Goal: Check status: Check status

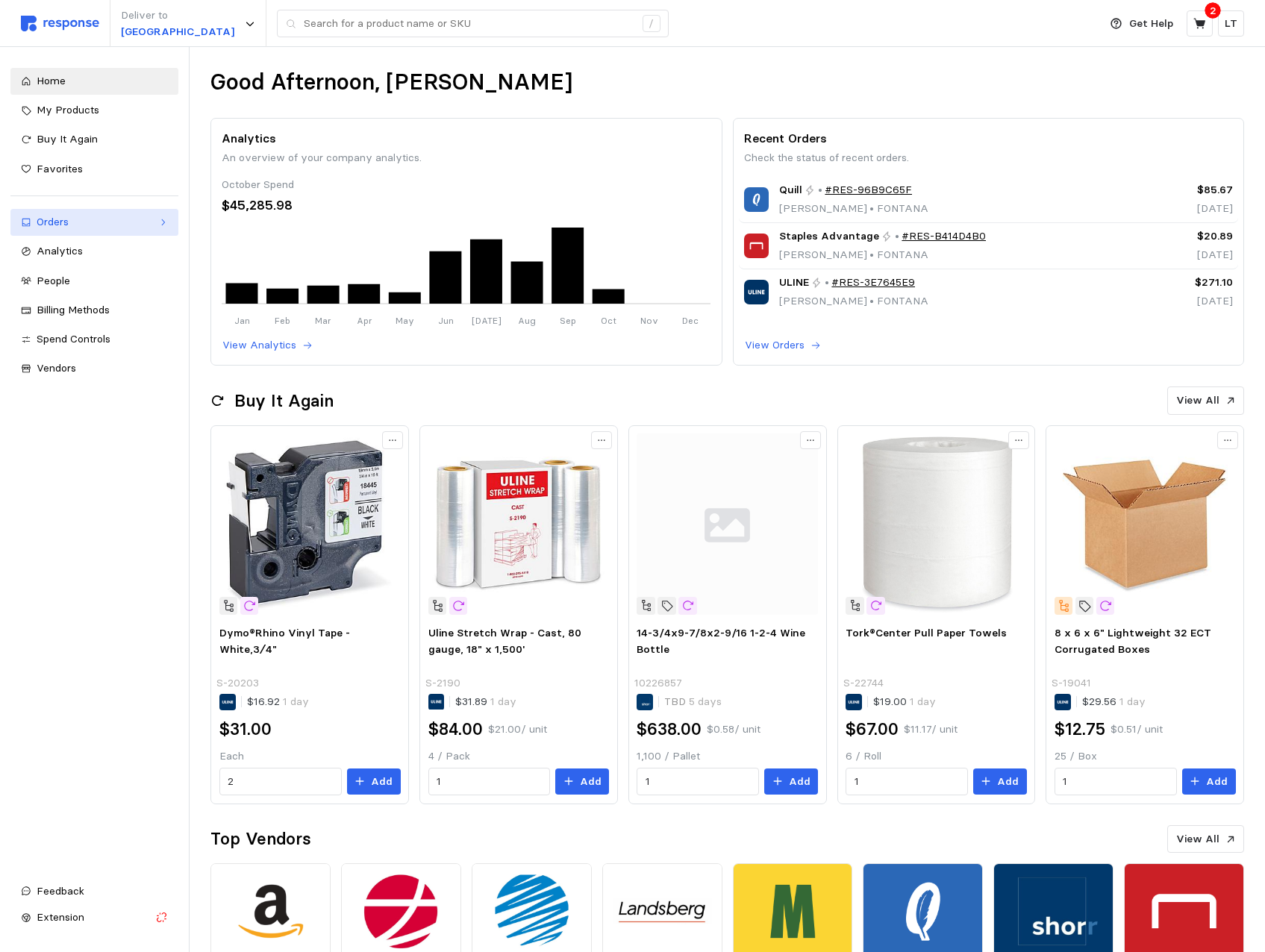
click at [60, 223] on div "Orders" at bounding box center [94, 222] width 115 height 16
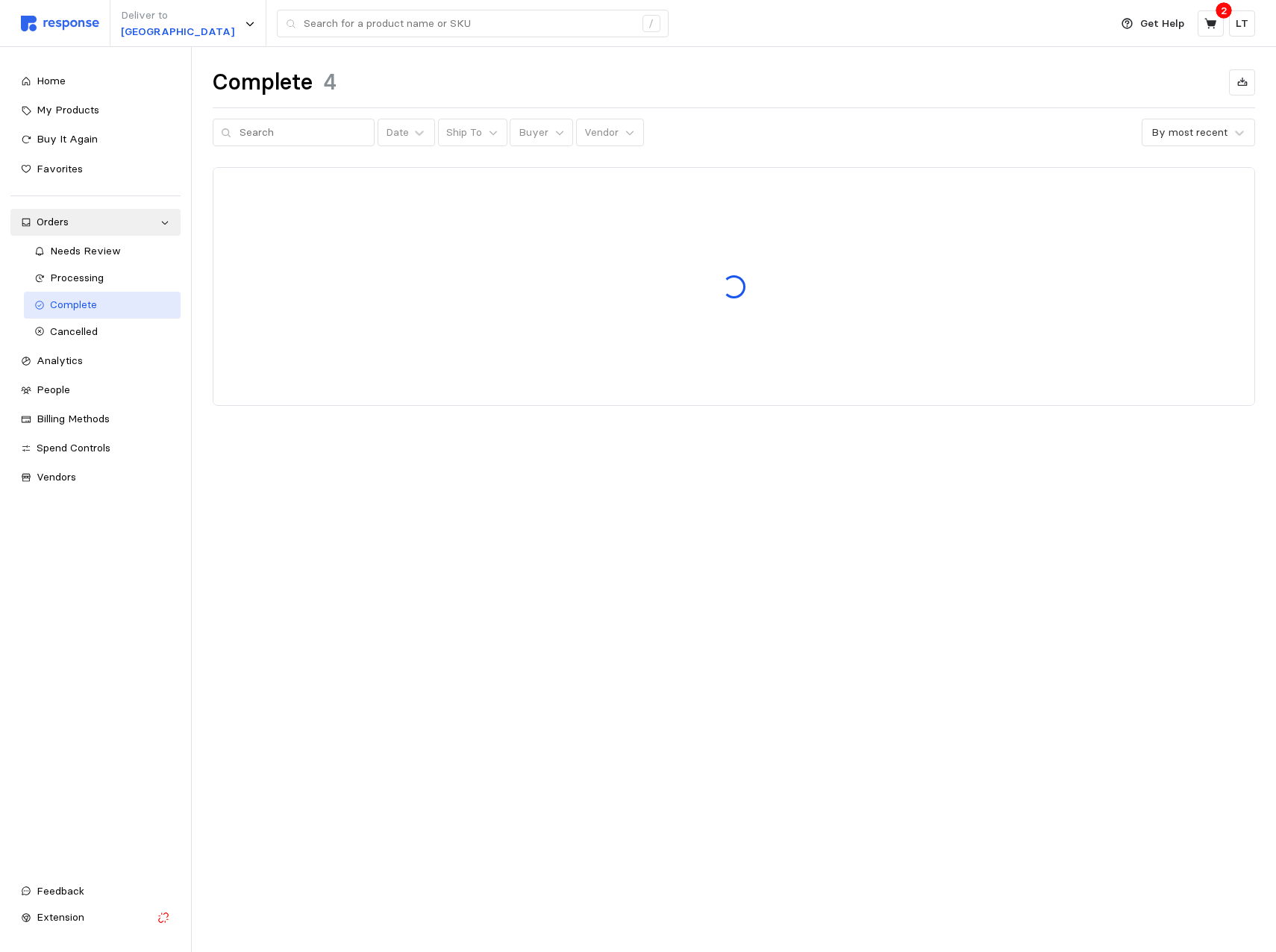
click at [80, 304] on span "Complete" at bounding box center [73, 304] width 47 height 14
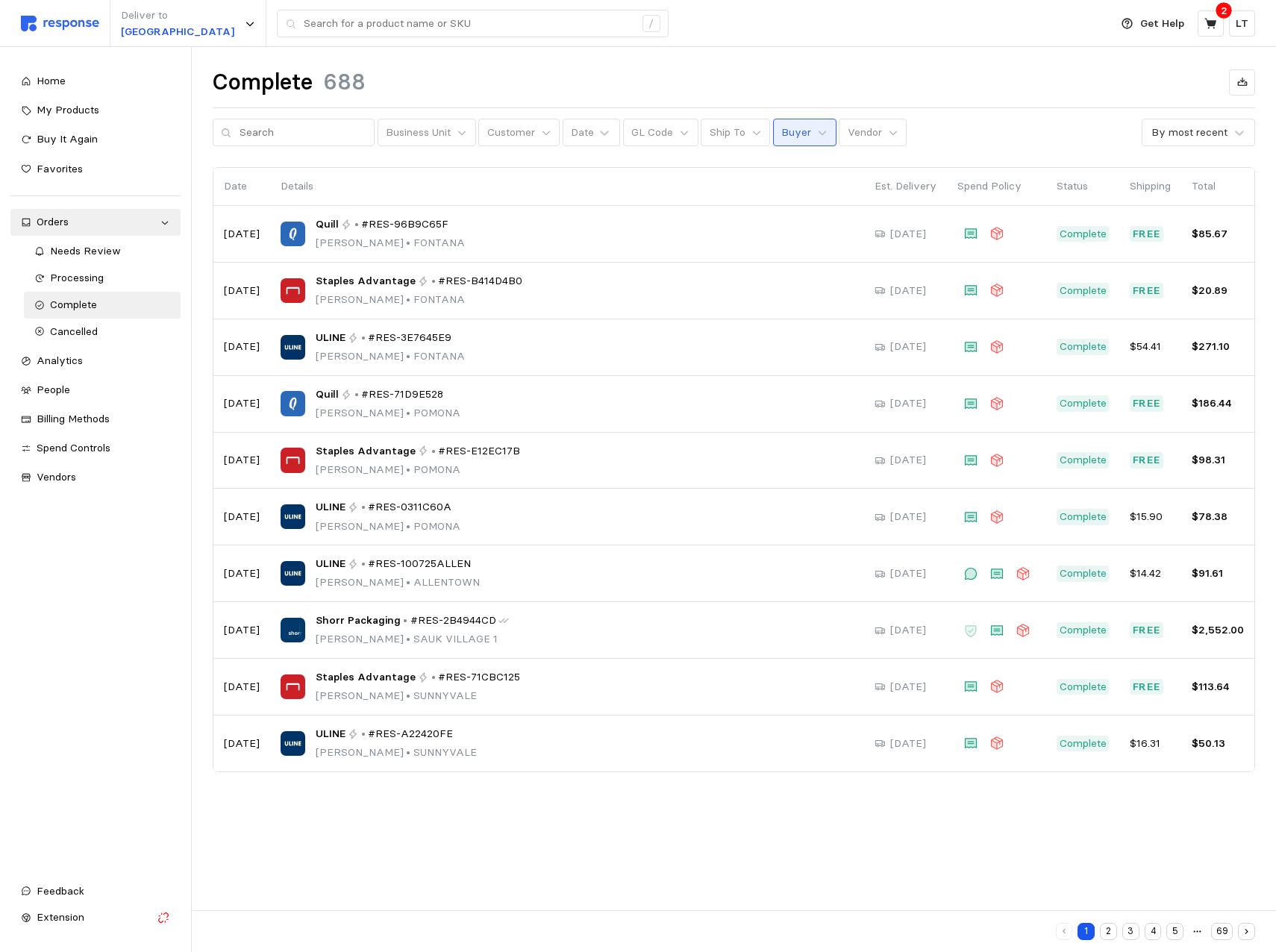
click at [796, 136] on p "Buyer" at bounding box center [796, 132] width 30 height 16
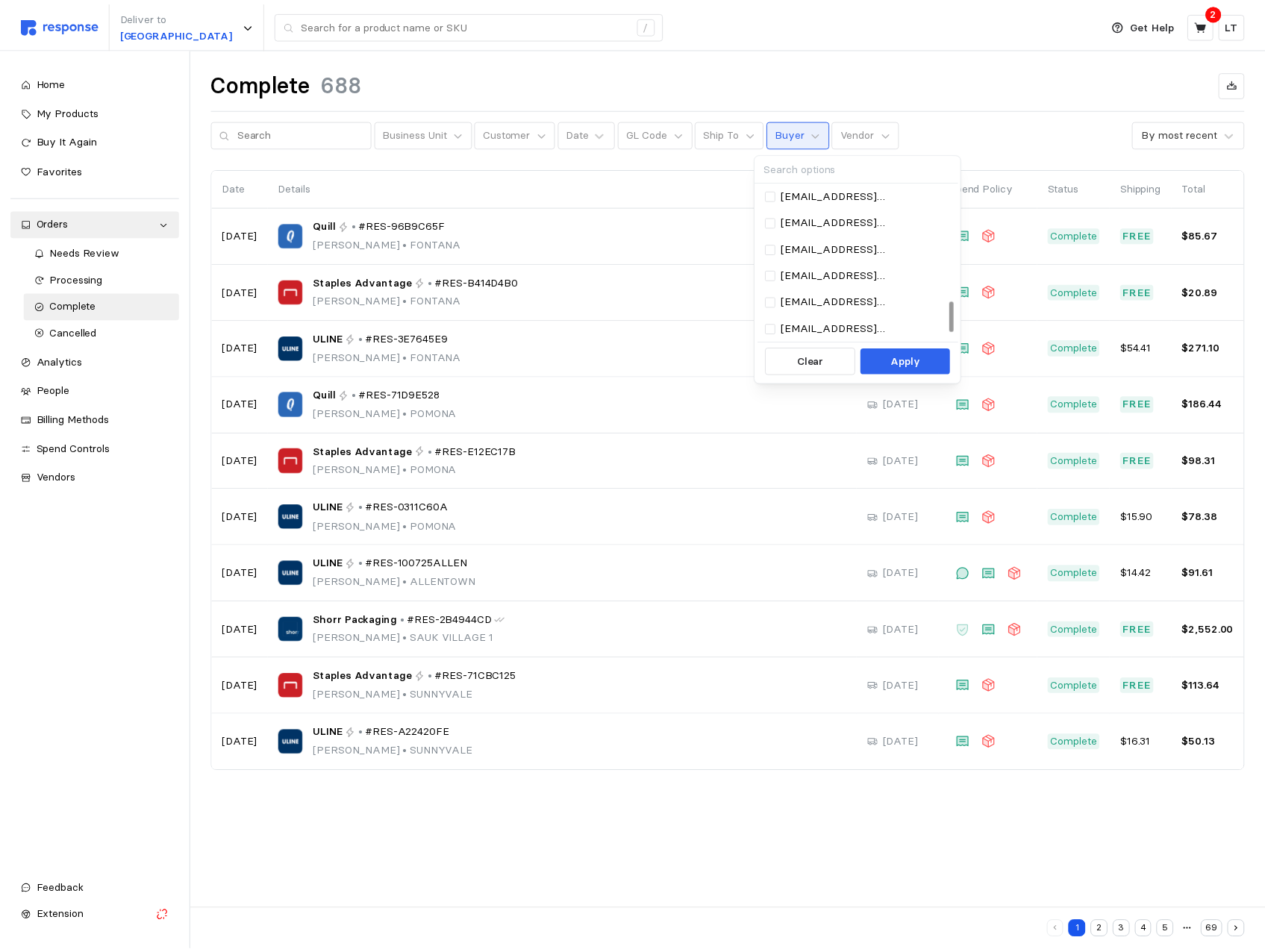
scroll to position [616, 0]
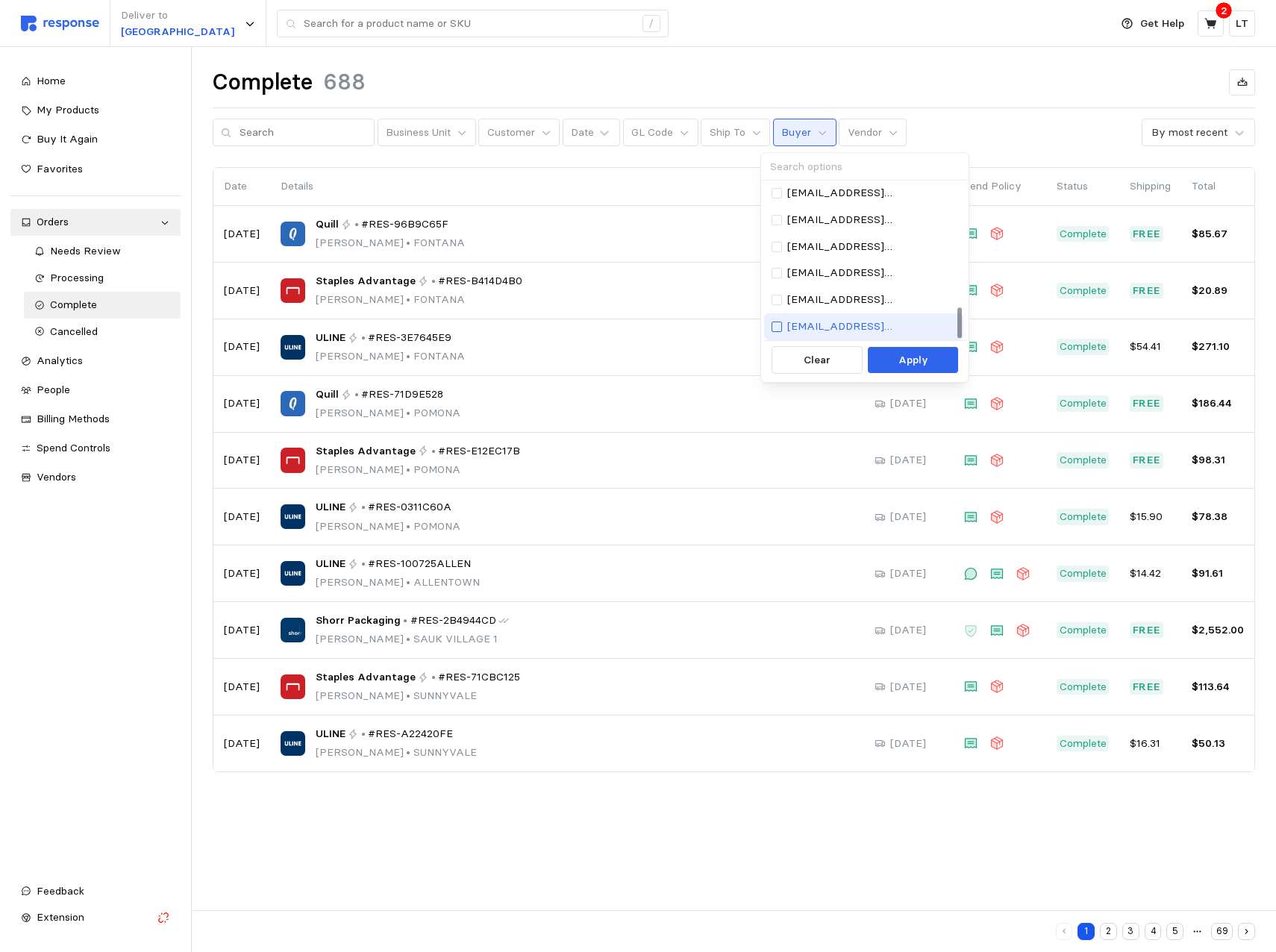
click at [780, 325] on div at bounding box center [776, 327] width 10 height 10
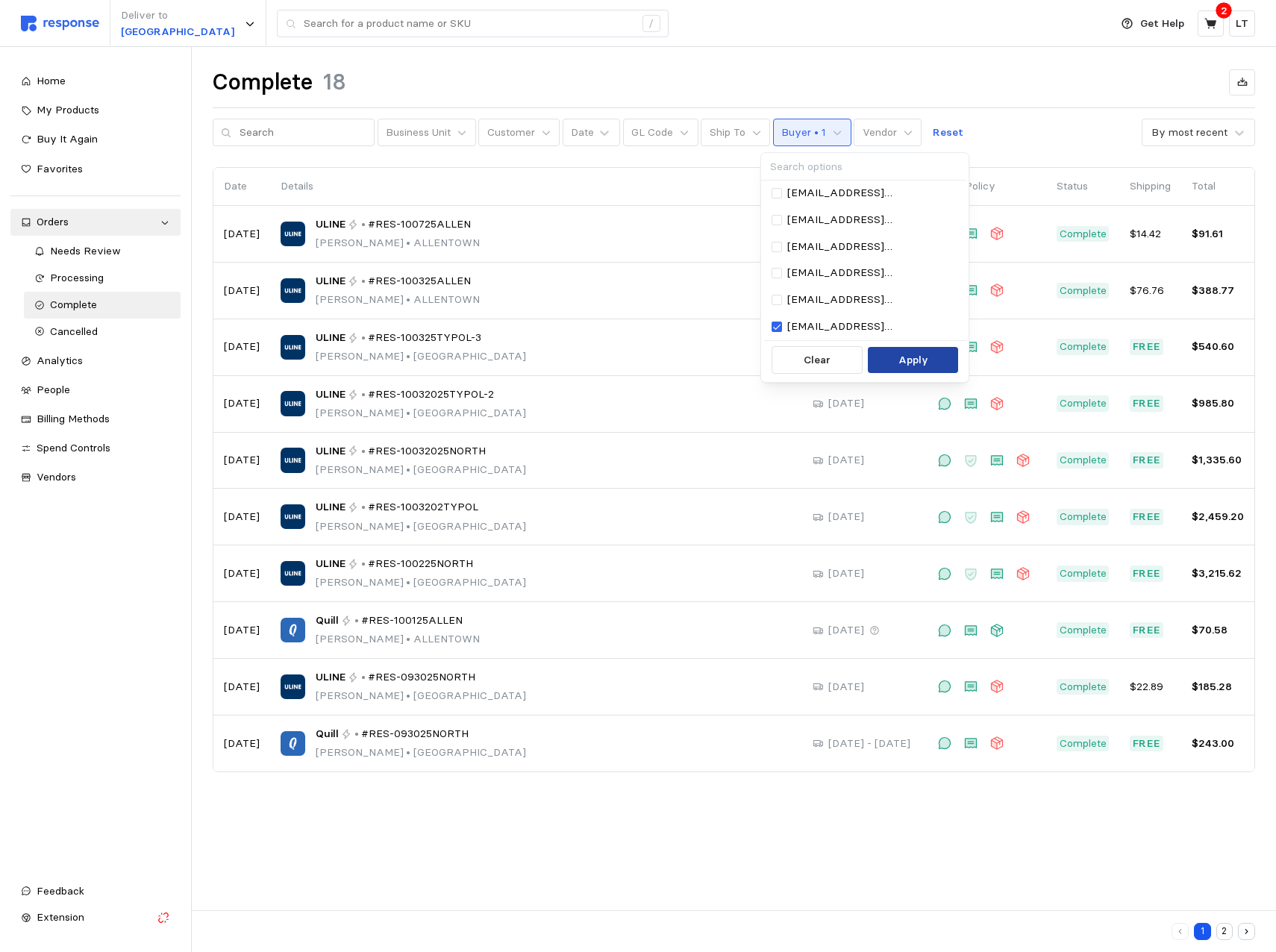
click at [901, 360] on p "Apply" at bounding box center [914, 361] width 30 height 16
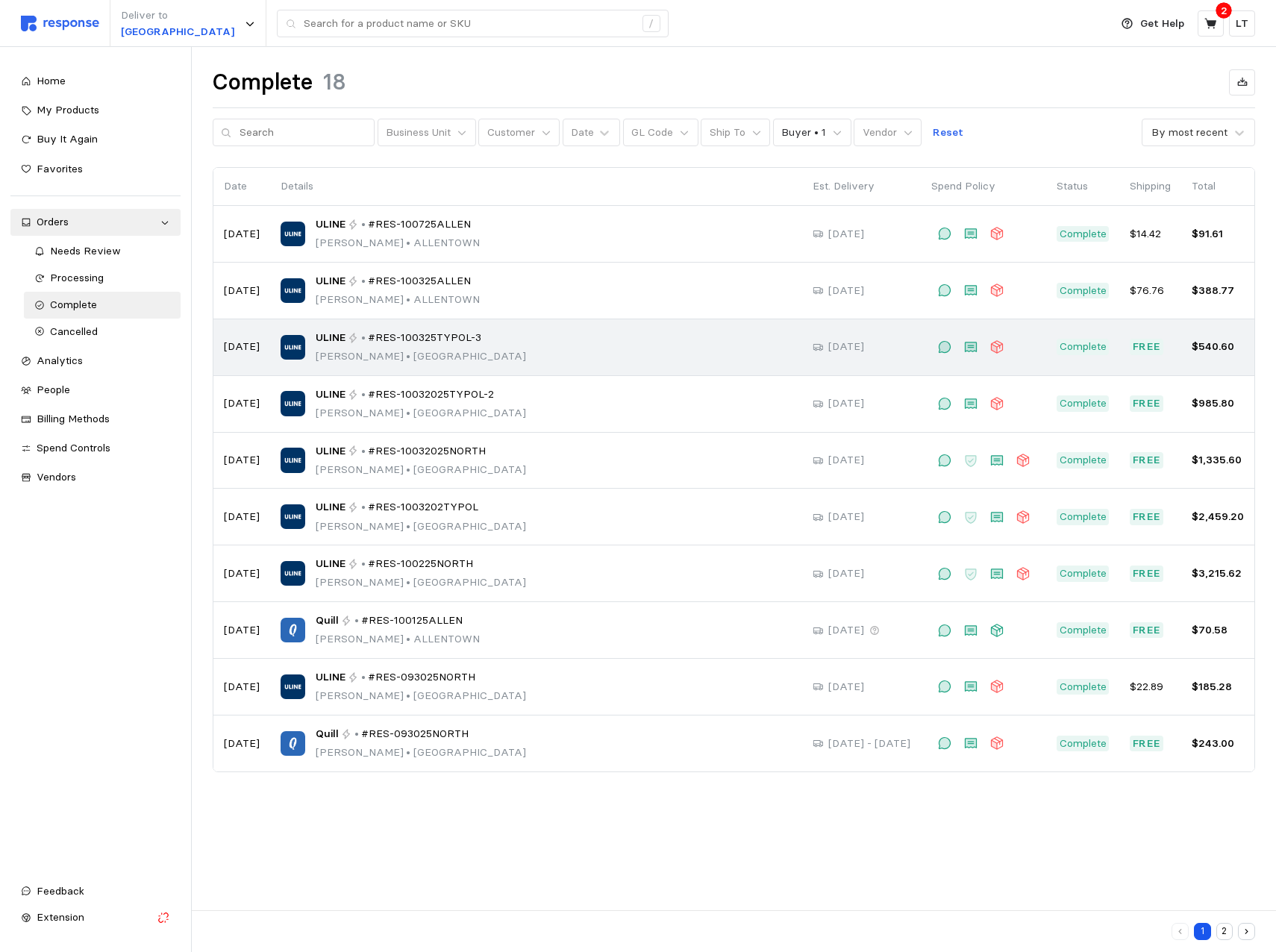
click at [441, 338] on span "#RES-100325TYPOL-3" at bounding box center [425, 338] width 114 height 16
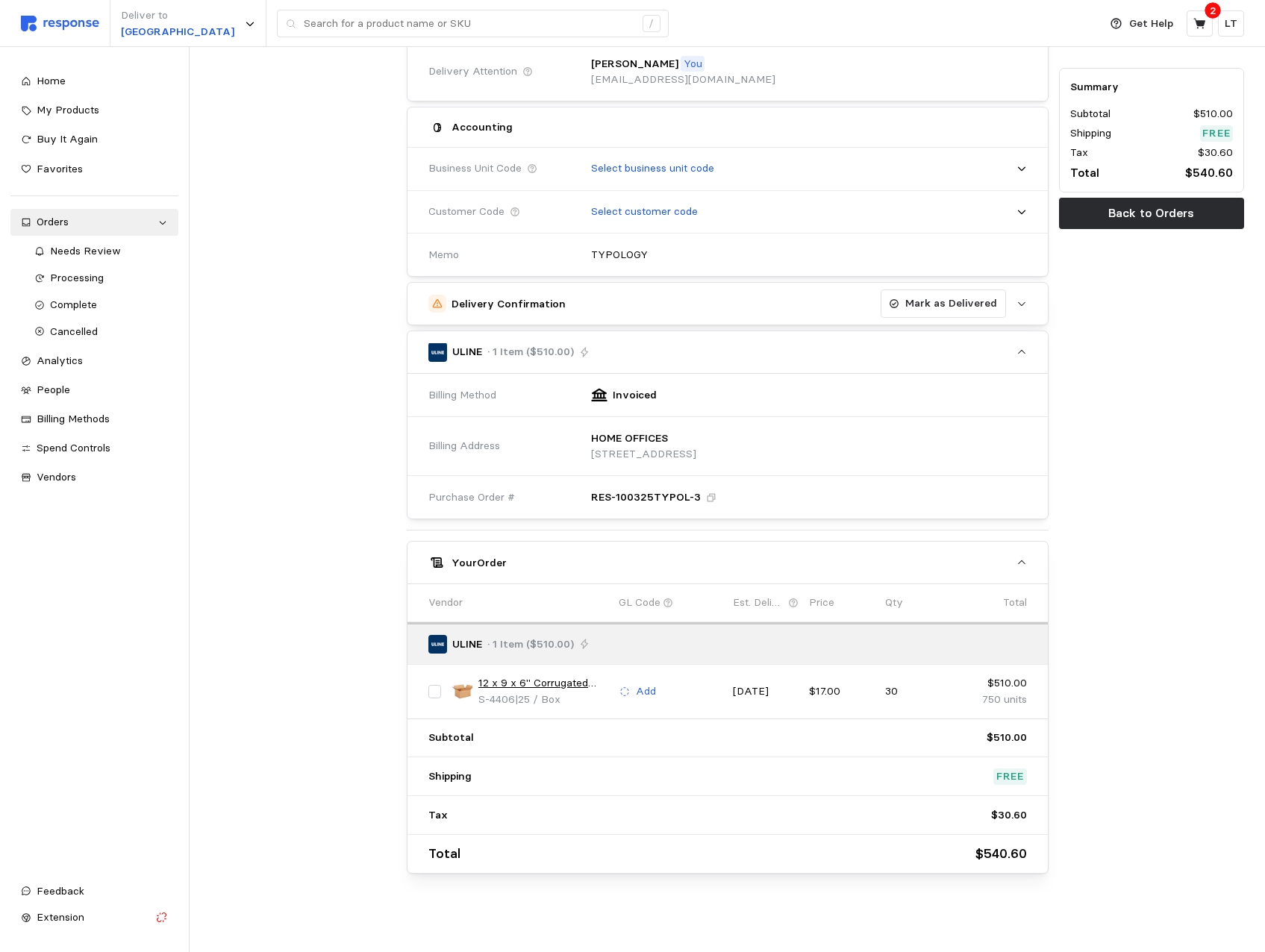
scroll to position [307, 0]
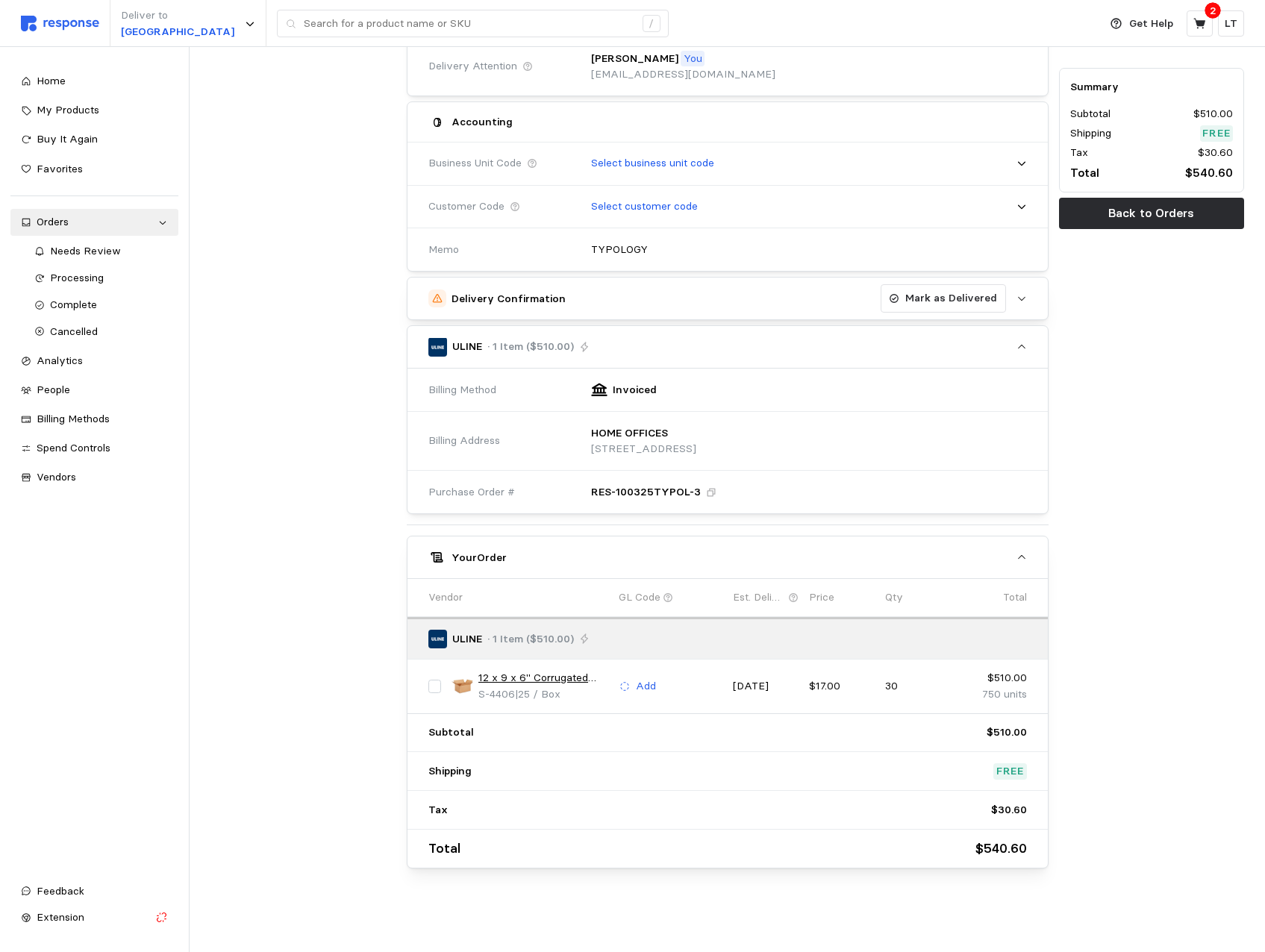
click at [529, 673] on link "12 x 9 x 6" Corrugated Boxes" at bounding box center [543, 679] width 130 height 16
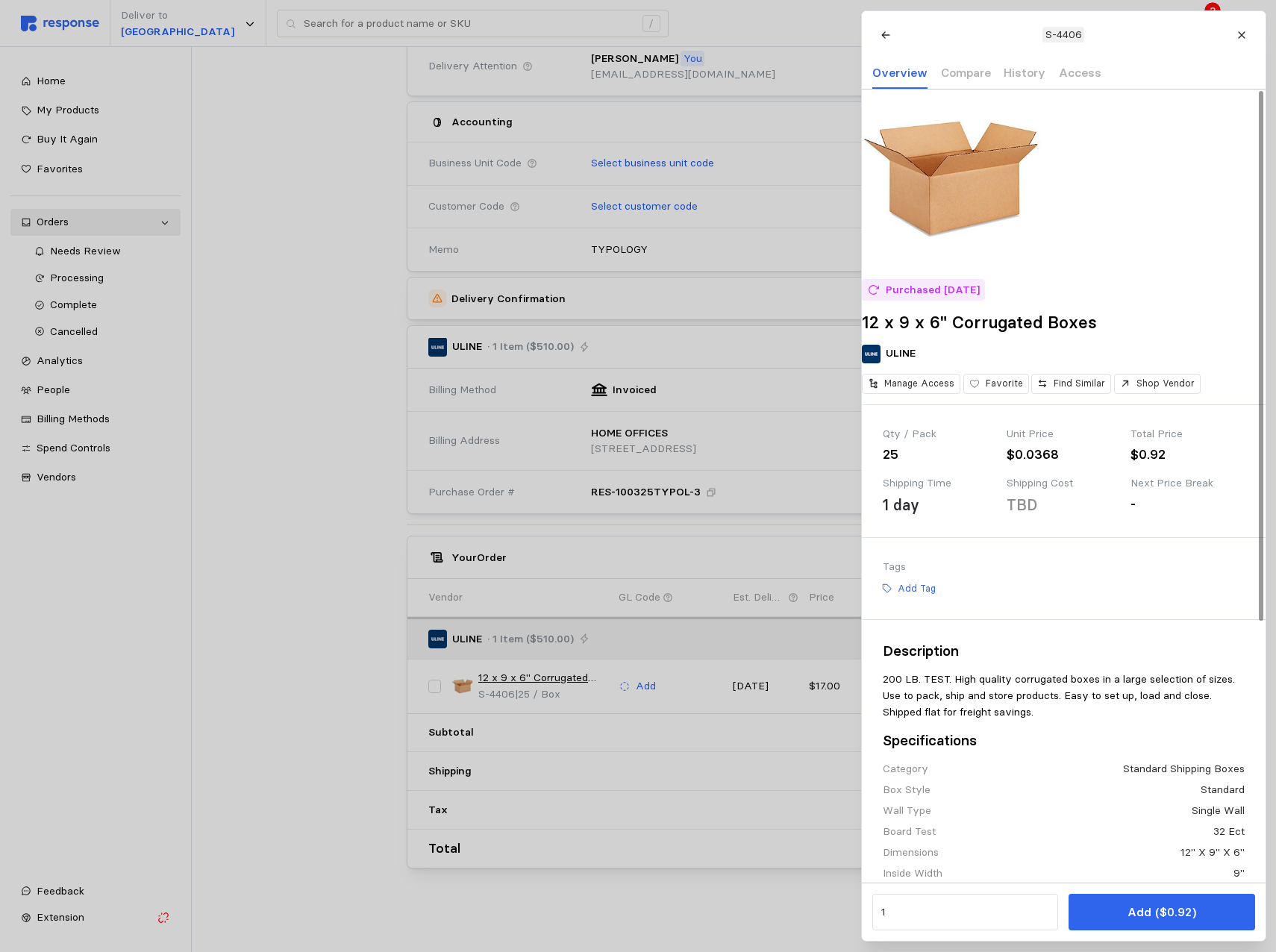
click at [241, 158] on div at bounding box center [638, 476] width 1276 height 952
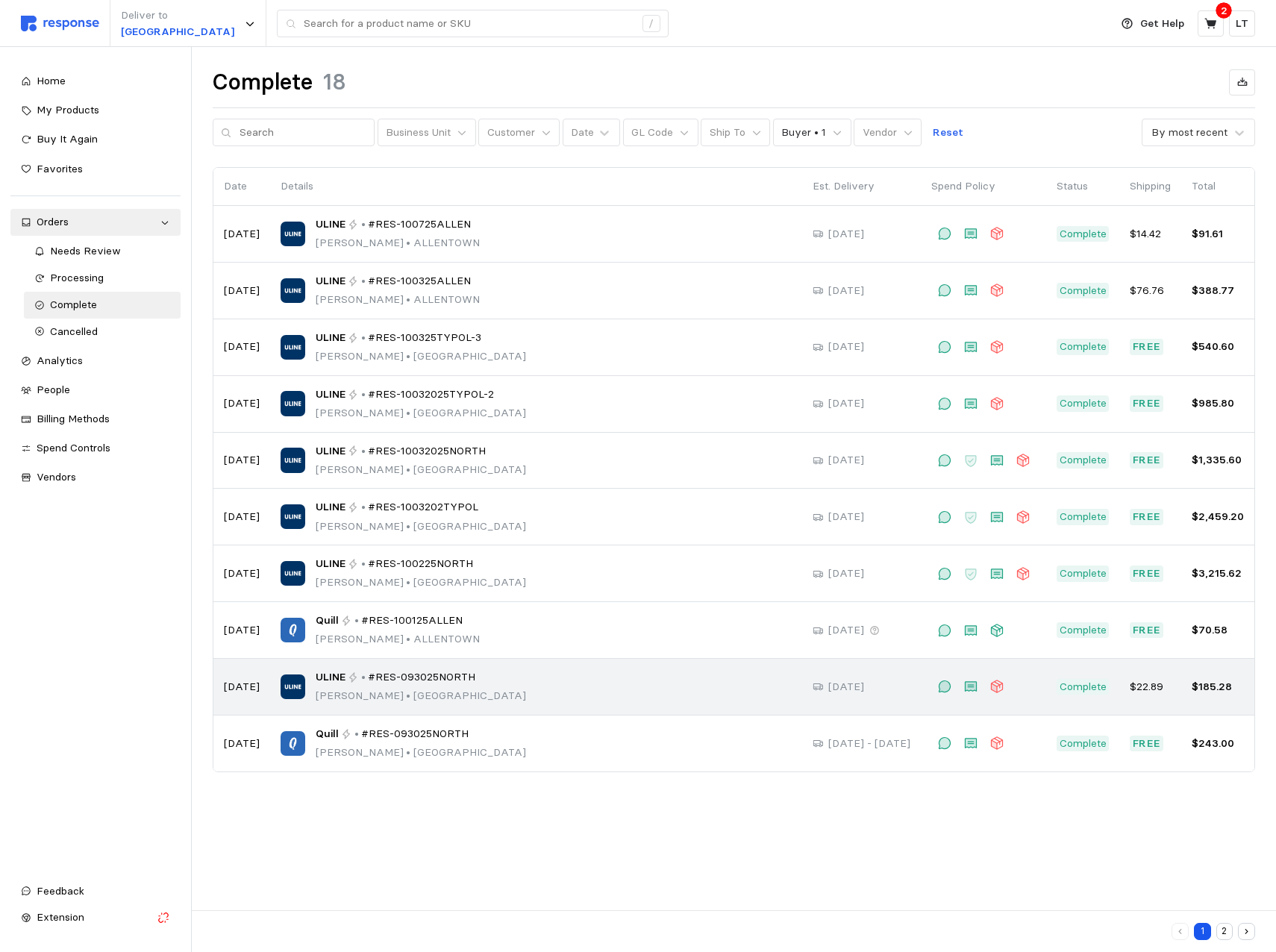
click at [432, 677] on span "#RES-093025NORTH" at bounding box center [421, 678] width 107 height 16
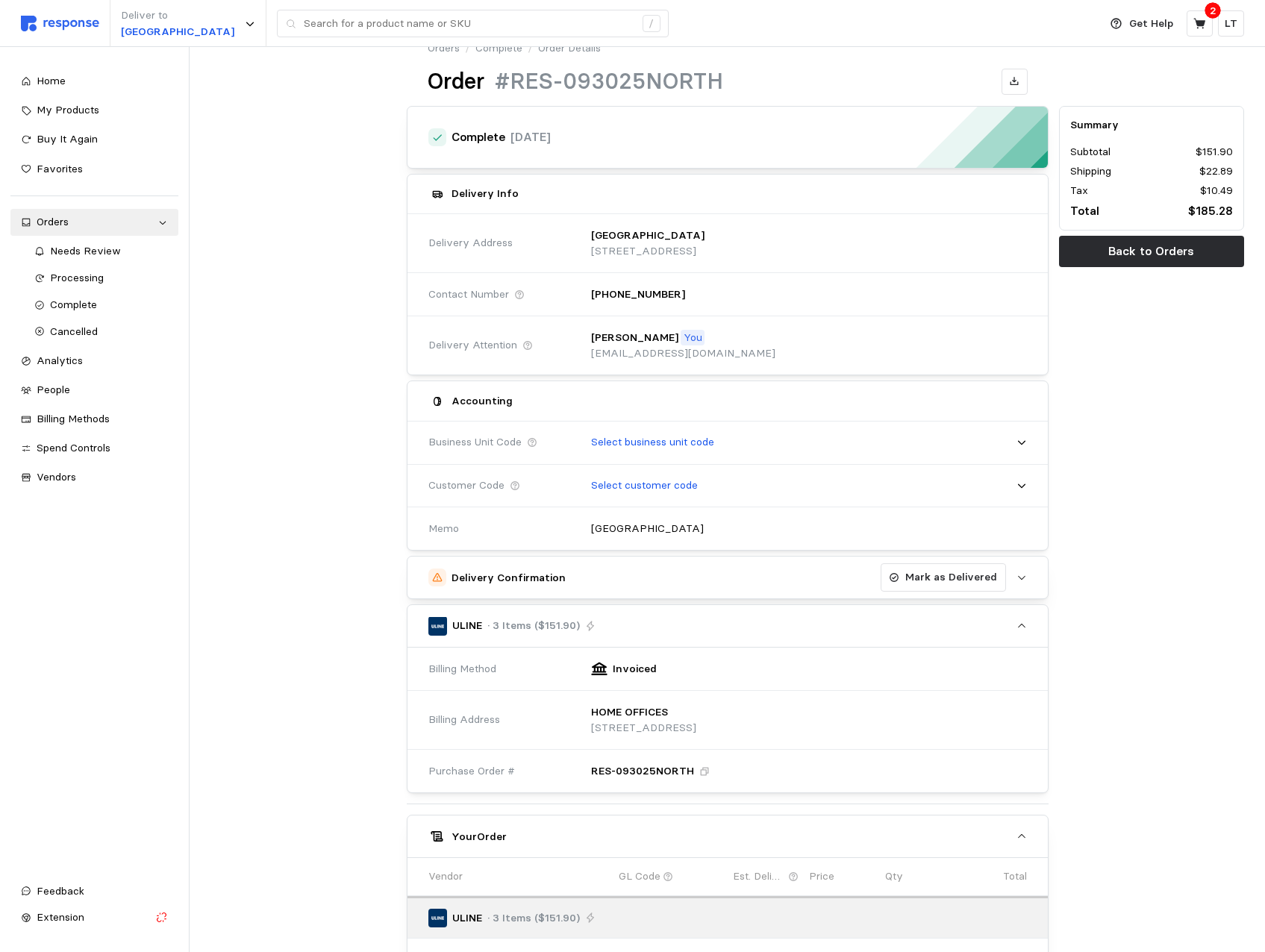
scroll to position [373, 0]
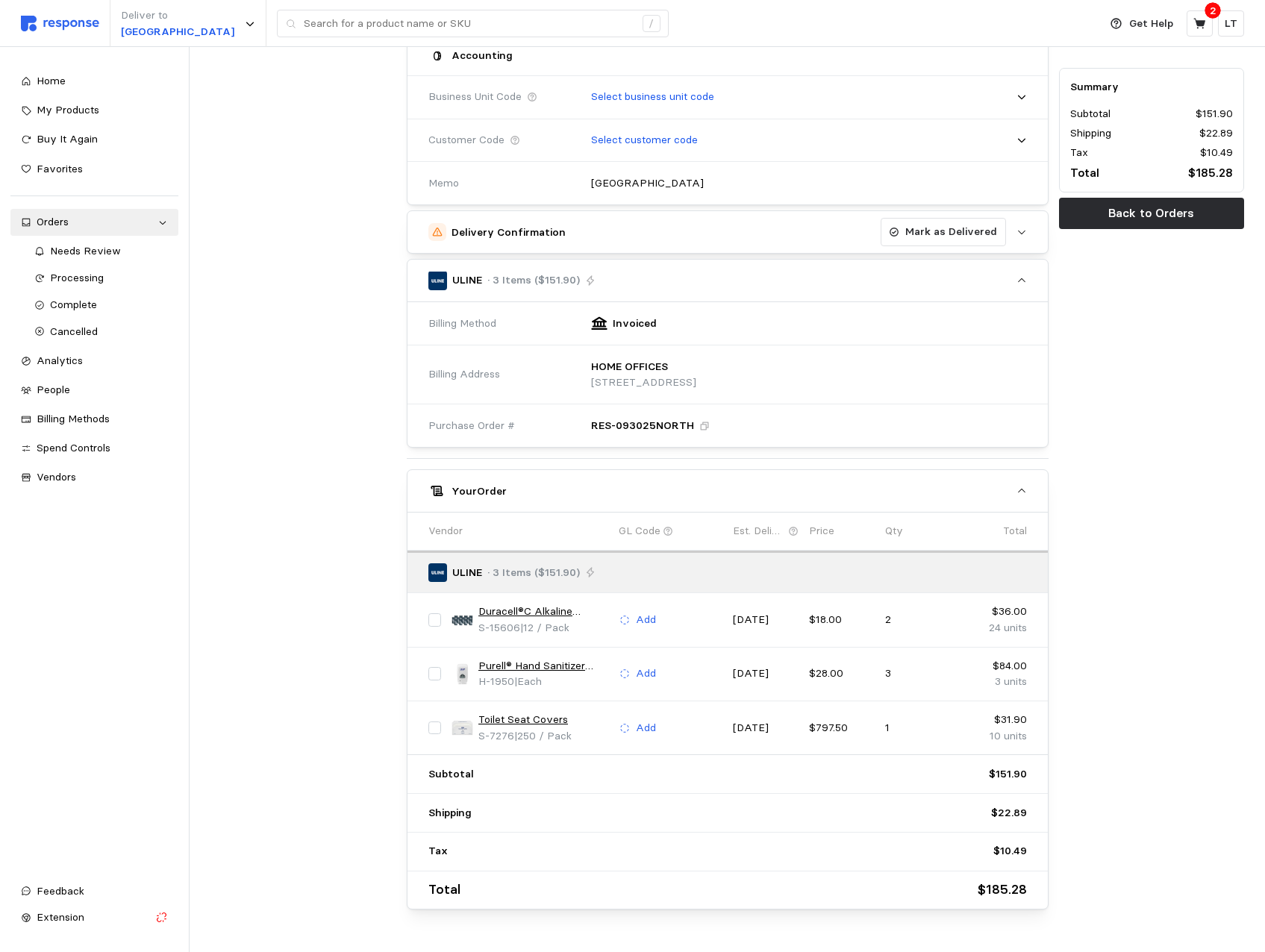
click at [558, 665] on link "Purell® Hand Sanitizer Touch Free Dispenser" at bounding box center [543, 666] width 130 height 16
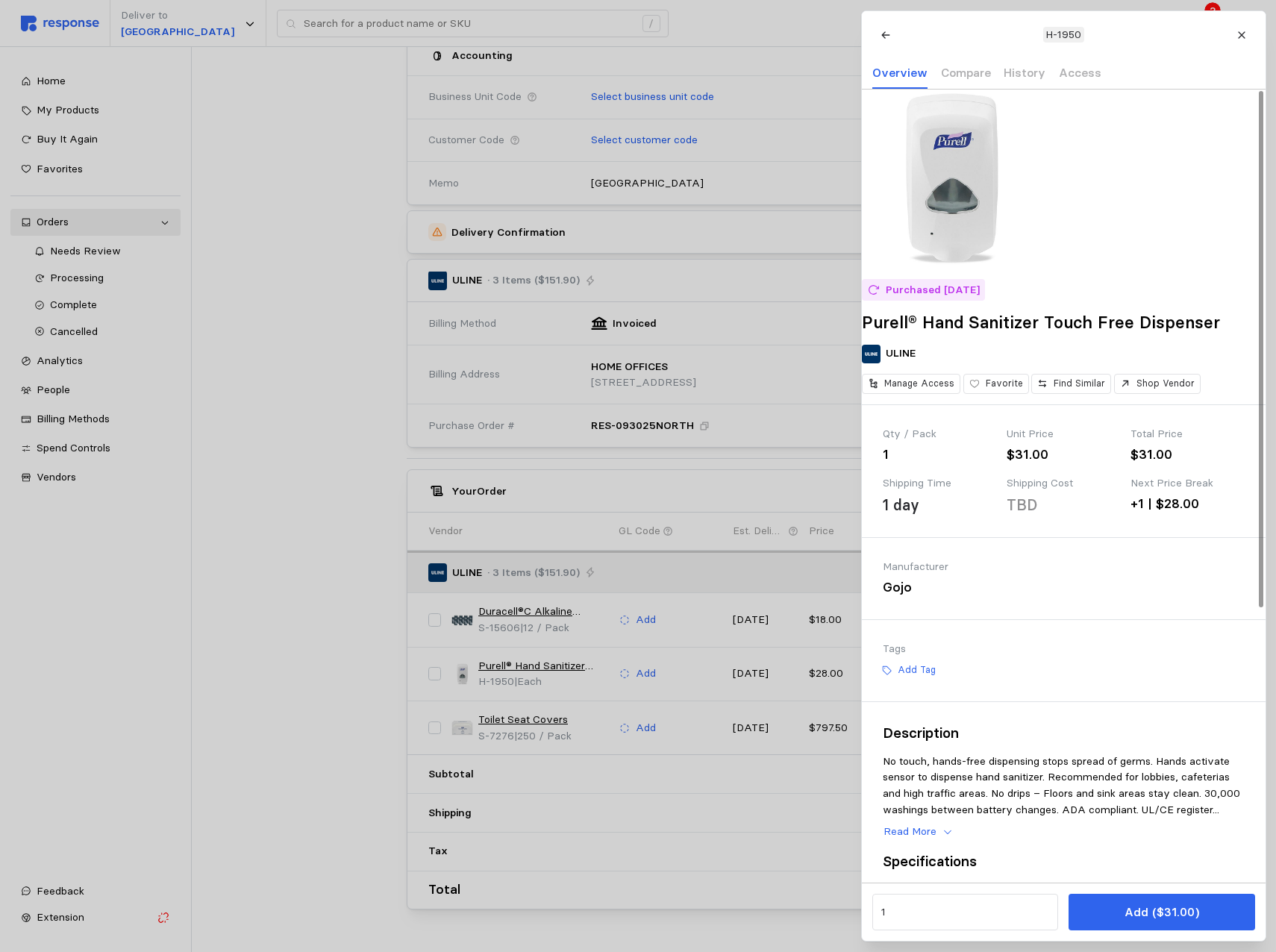
click at [1240, 31] on icon at bounding box center [1241, 35] width 10 height 10
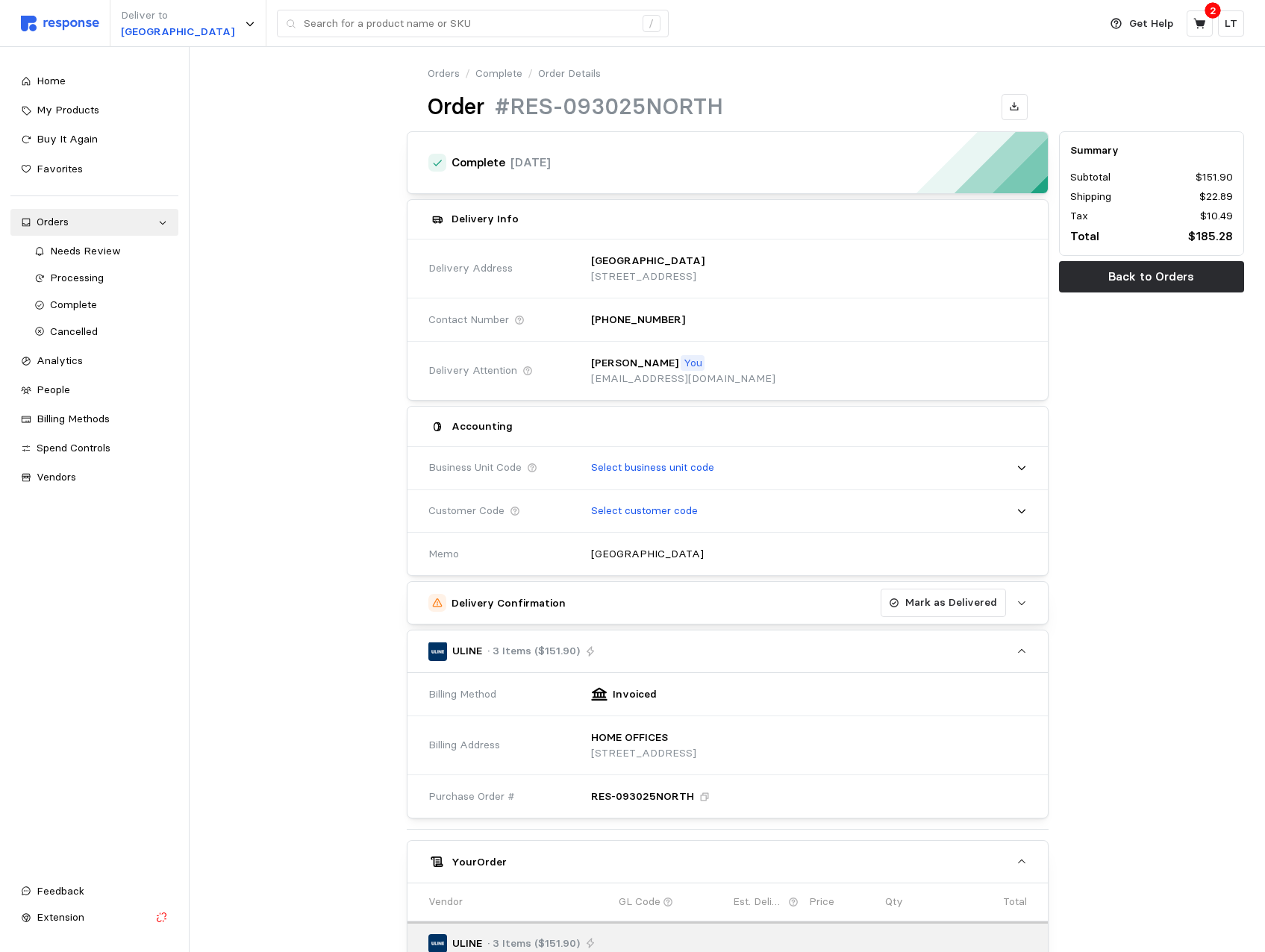
scroll to position [0, 0]
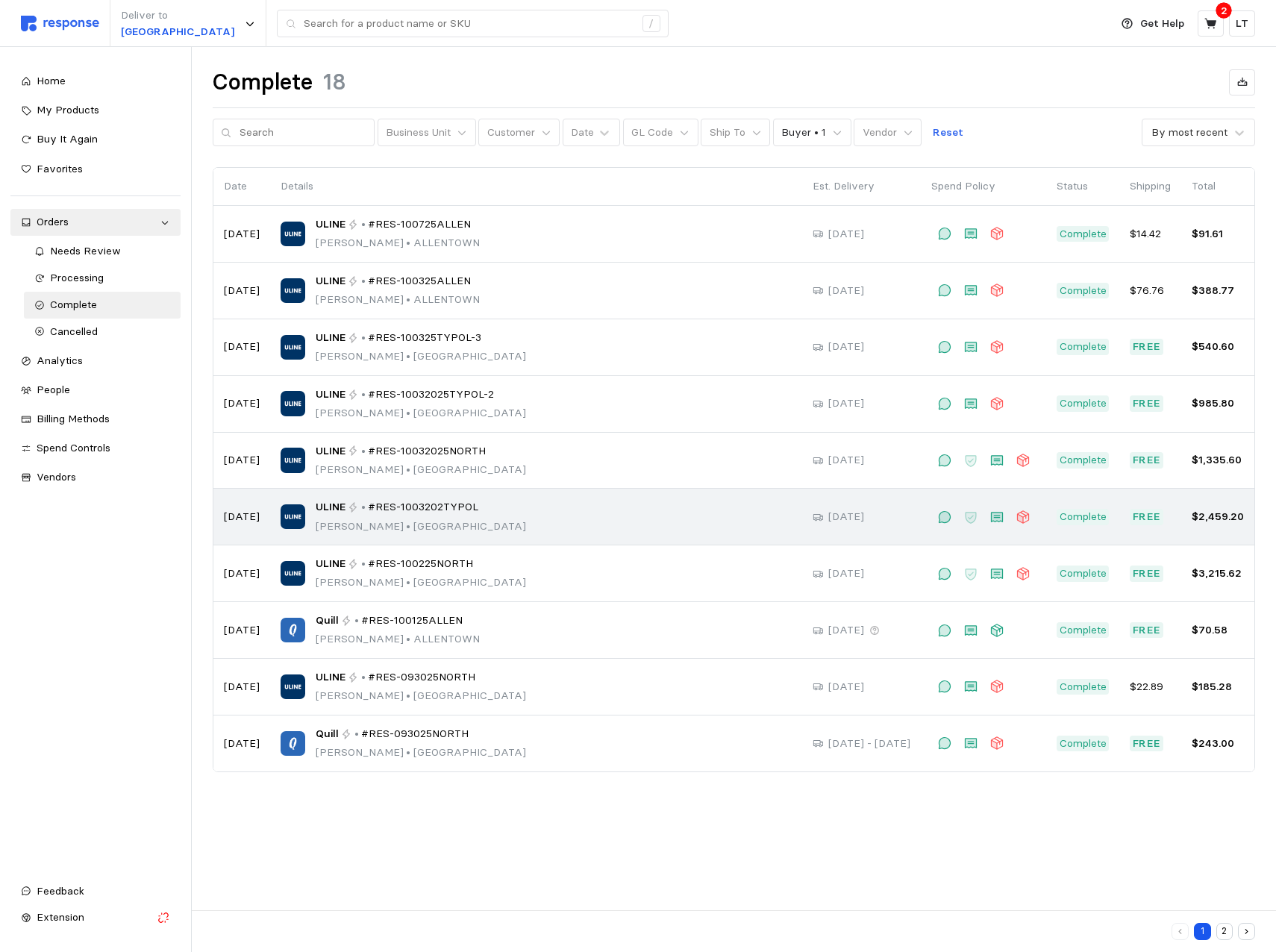
click at [433, 512] on span "#RES-1003202TYPOL" at bounding box center [423, 507] width 111 height 16
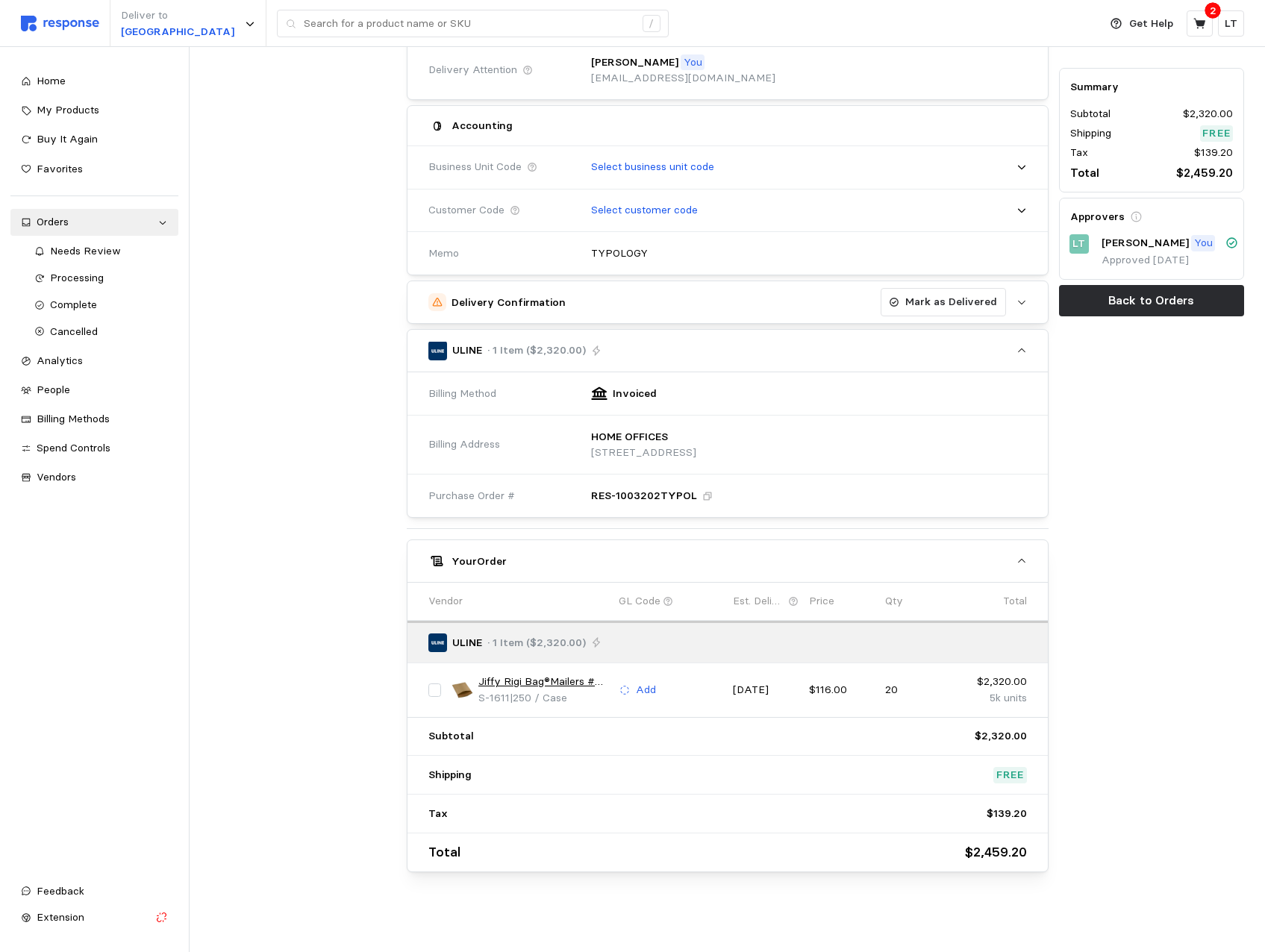
scroll to position [307, 0]
drag, startPoint x: 520, startPoint y: 675, endPoint x: 542, endPoint y: 654, distance: 30.4
click at [521, 675] on link "Jiffy Rigi Bag®Mailers #2 - 81⁄2x 101⁄2"" at bounding box center [543, 679] width 130 height 16
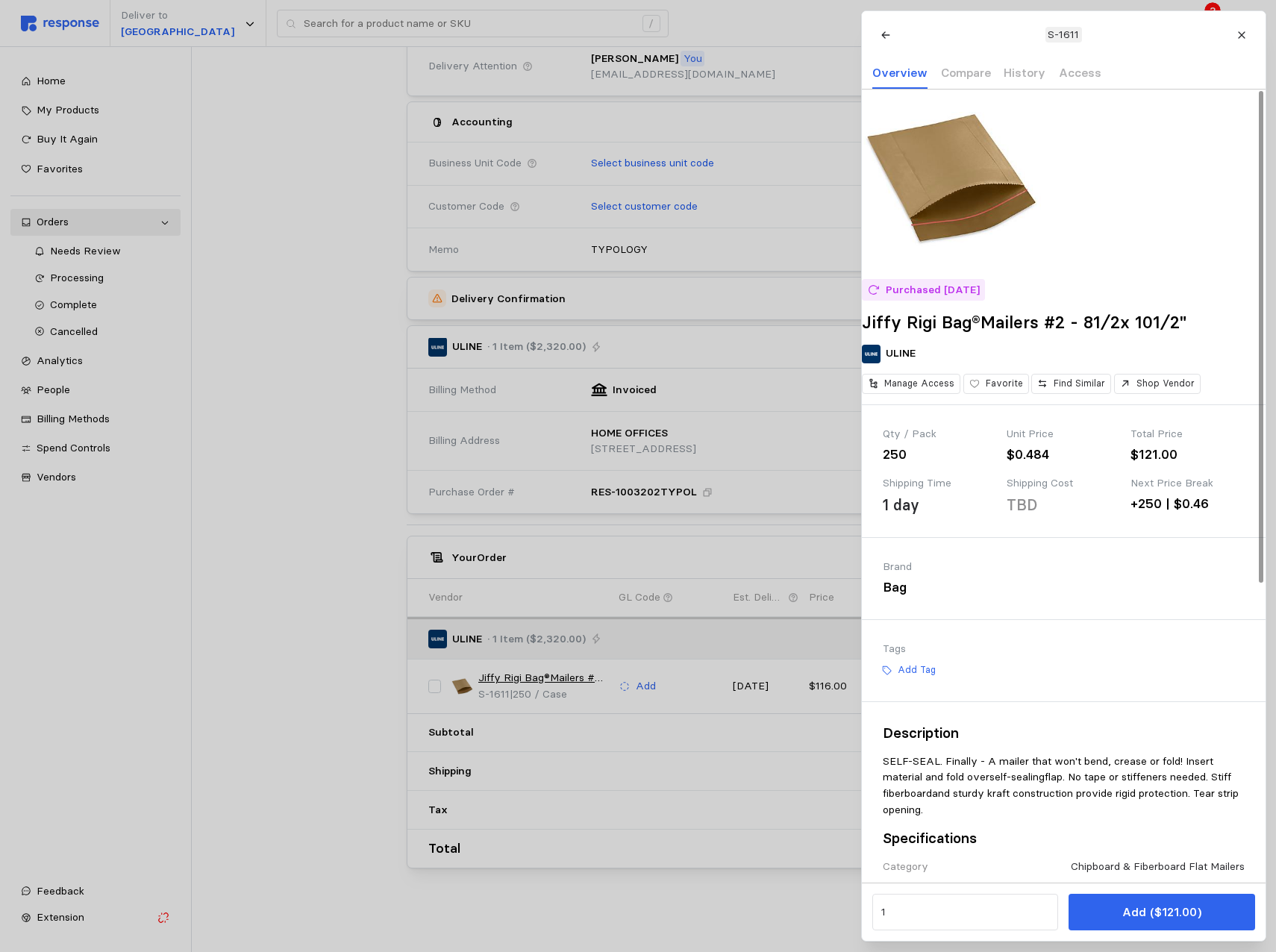
drag, startPoint x: 1246, startPoint y: 34, endPoint x: 1217, endPoint y: 37, distance: 29.2
click at [1246, 34] on icon at bounding box center [1241, 35] width 10 height 10
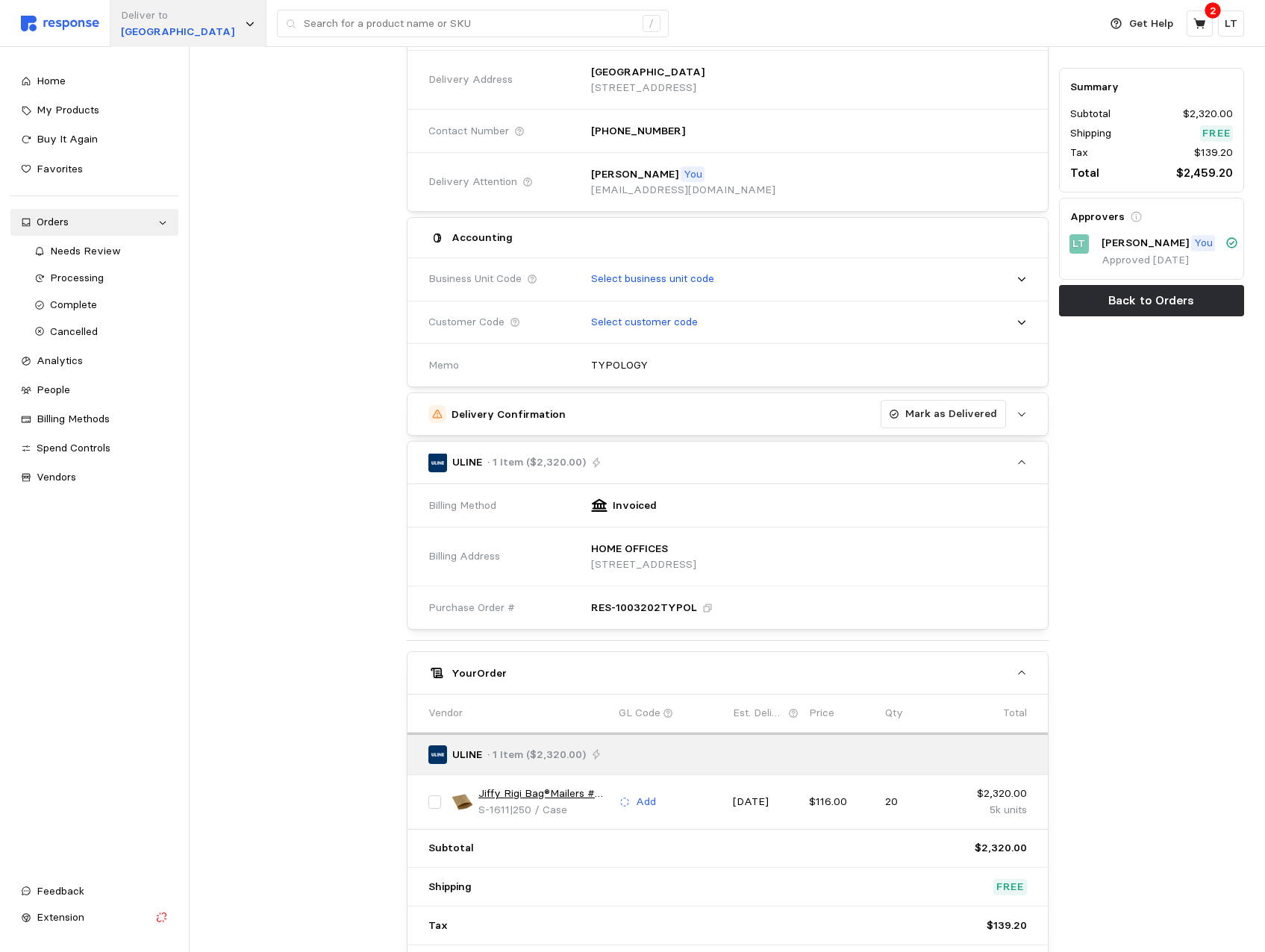
scroll to position [83, 0]
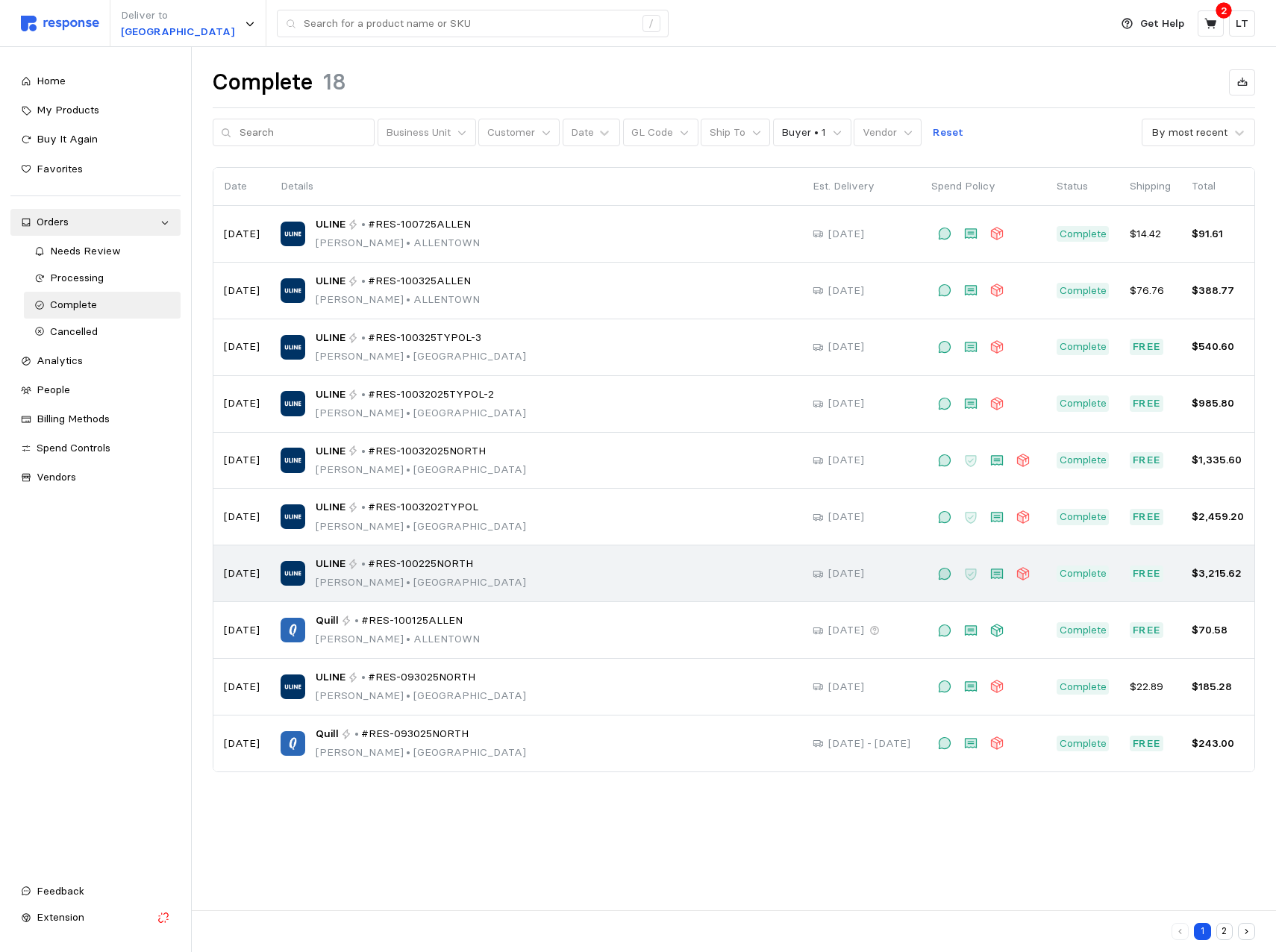
click at [376, 569] on span "#RES-100225NORTH" at bounding box center [420, 564] width 105 height 16
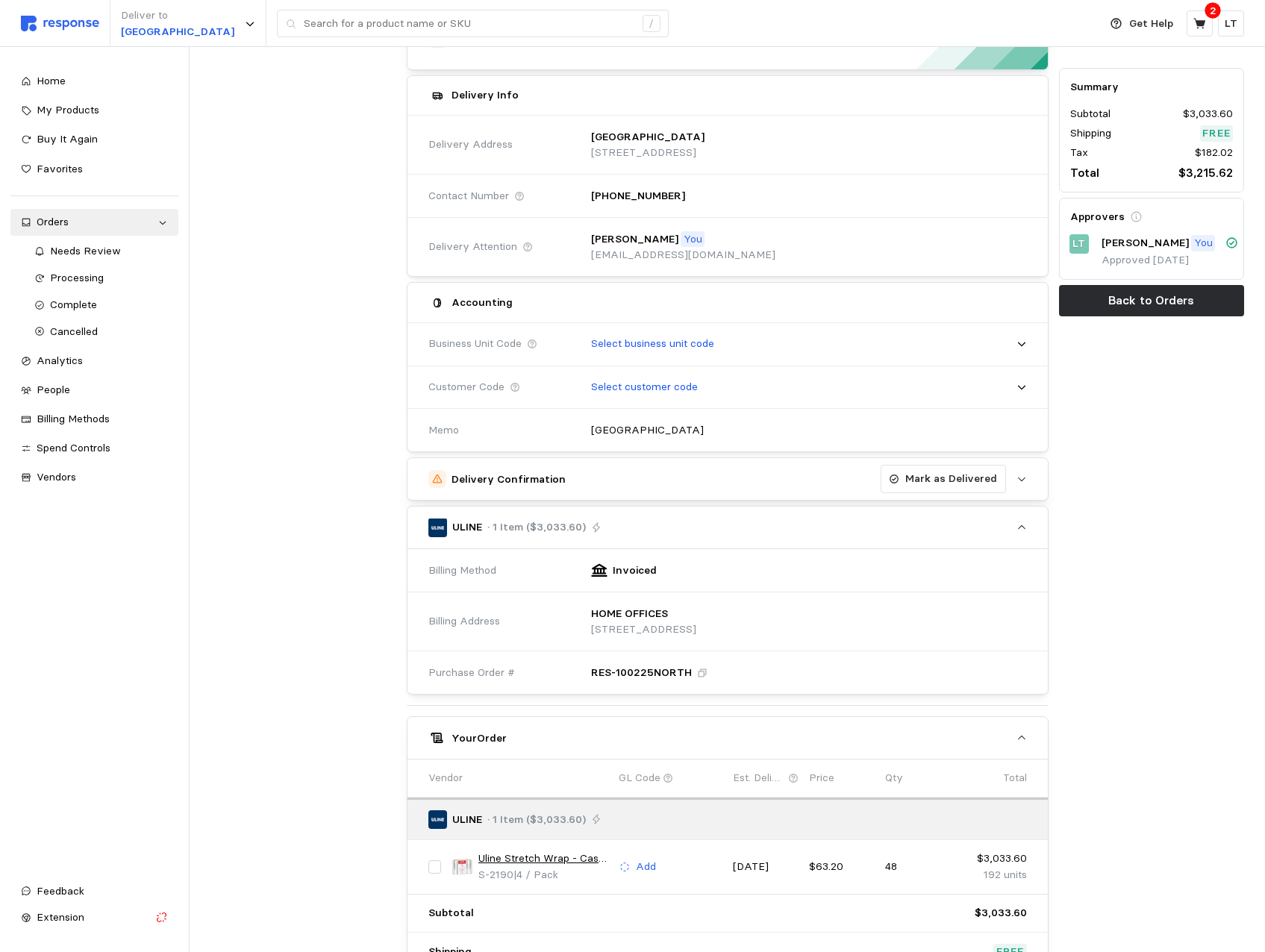
scroll to position [299, 0]
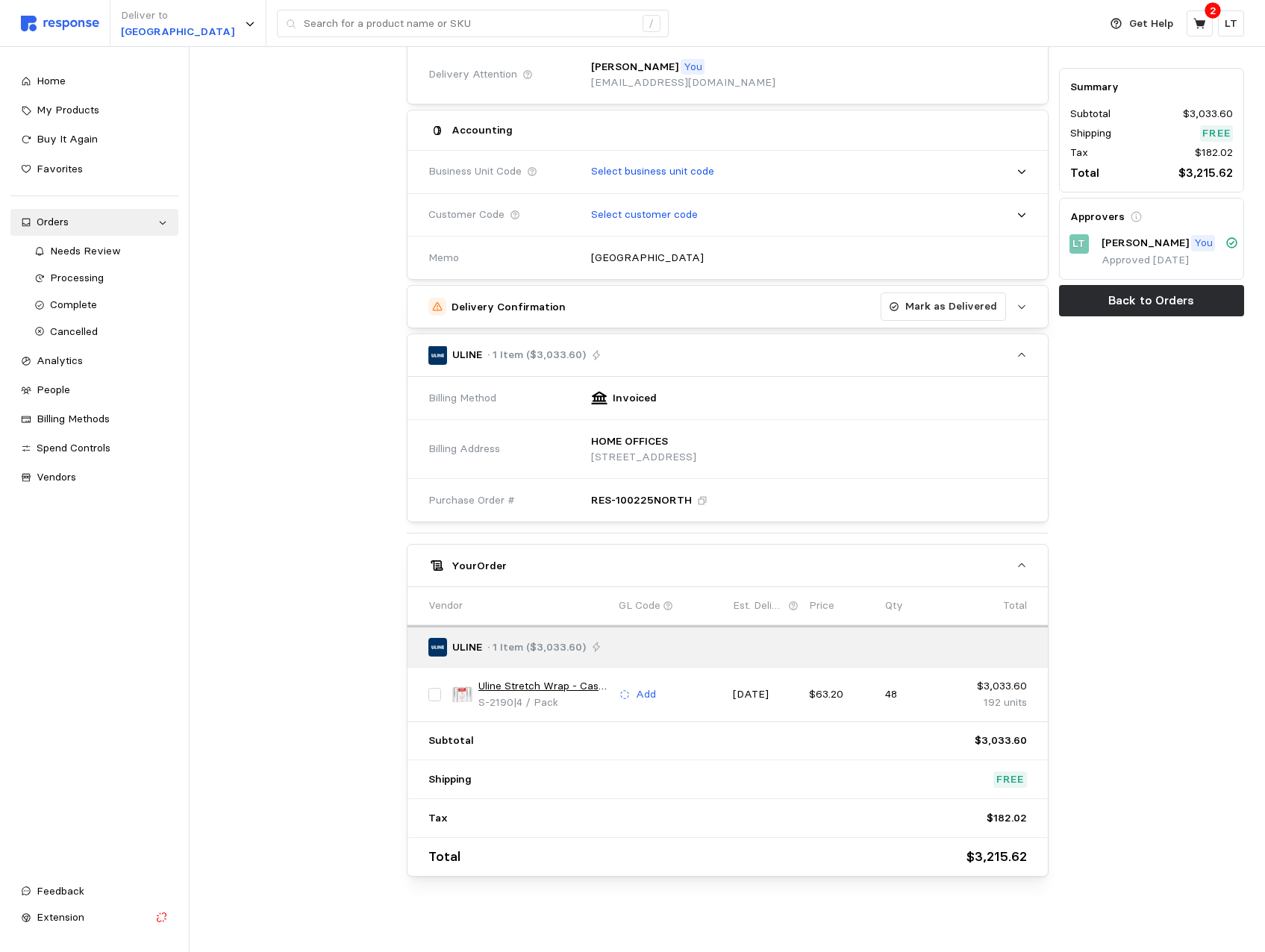
click at [556, 686] on link "Uline Stretch Wrap - Cast, 80 gauge, 18" x 1,500'" at bounding box center [543, 687] width 130 height 16
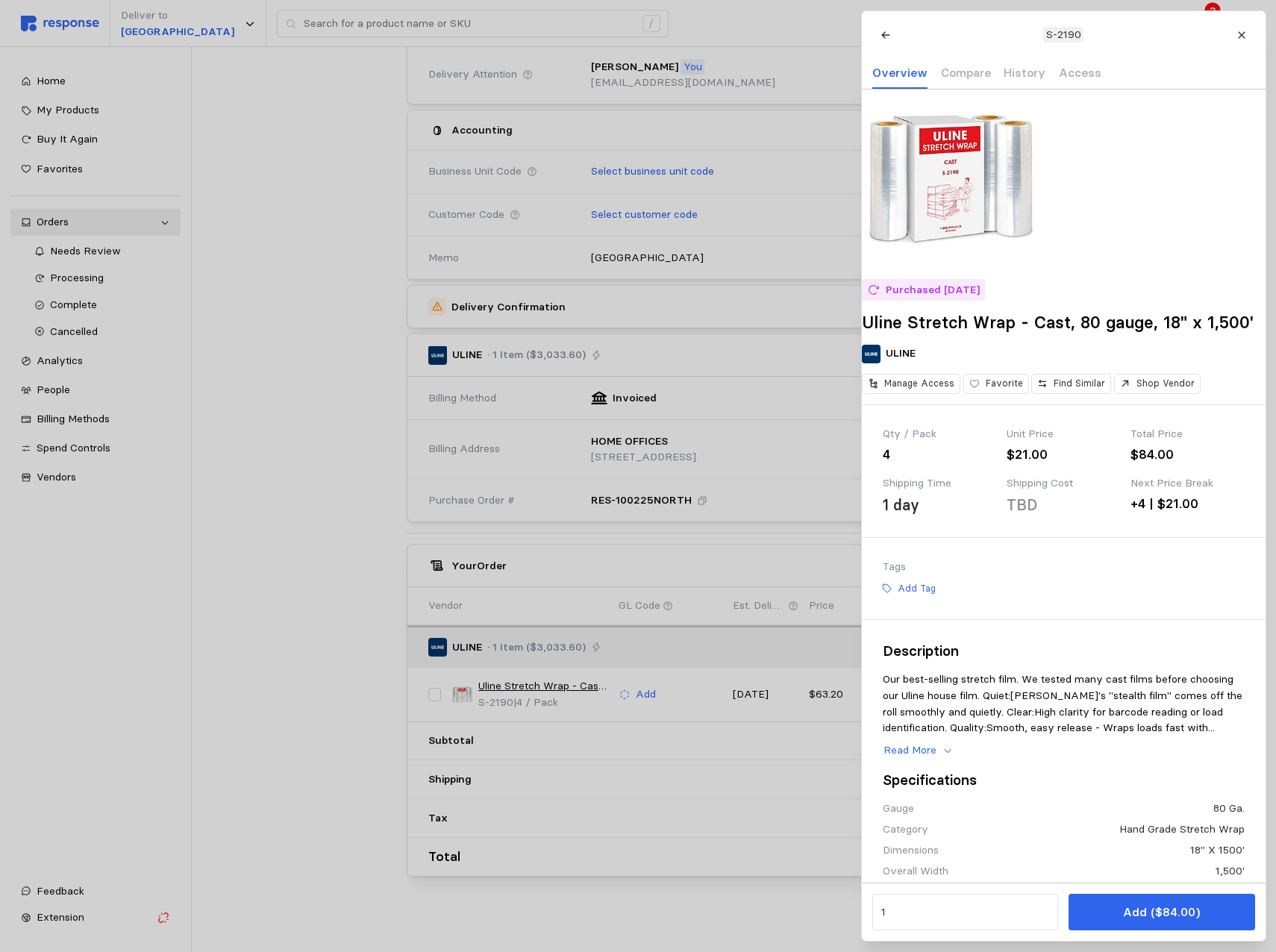
click at [766, 111] on div at bounding box center [638, 476] width 1276 height 952
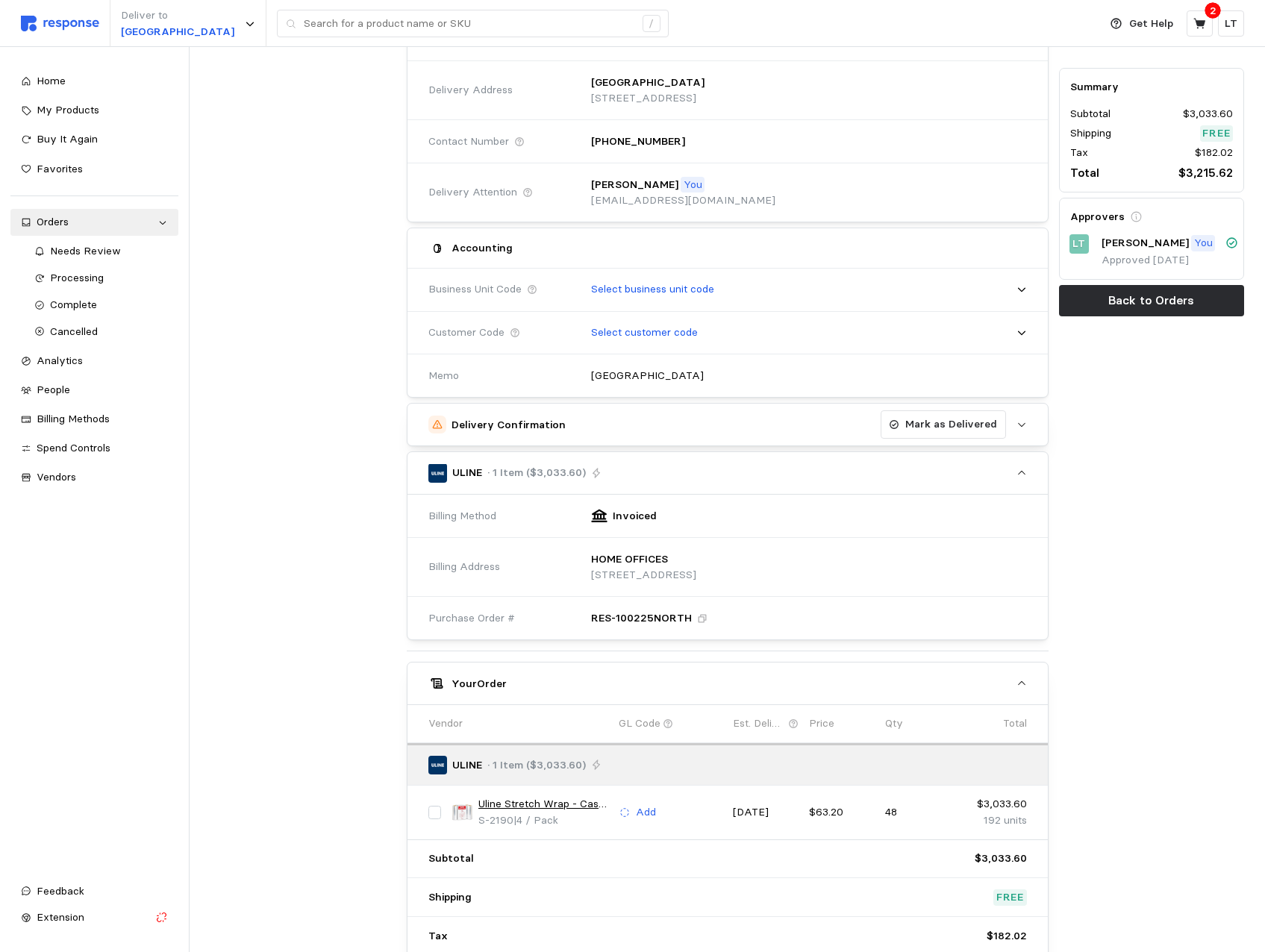
scroll to position [307, 0]
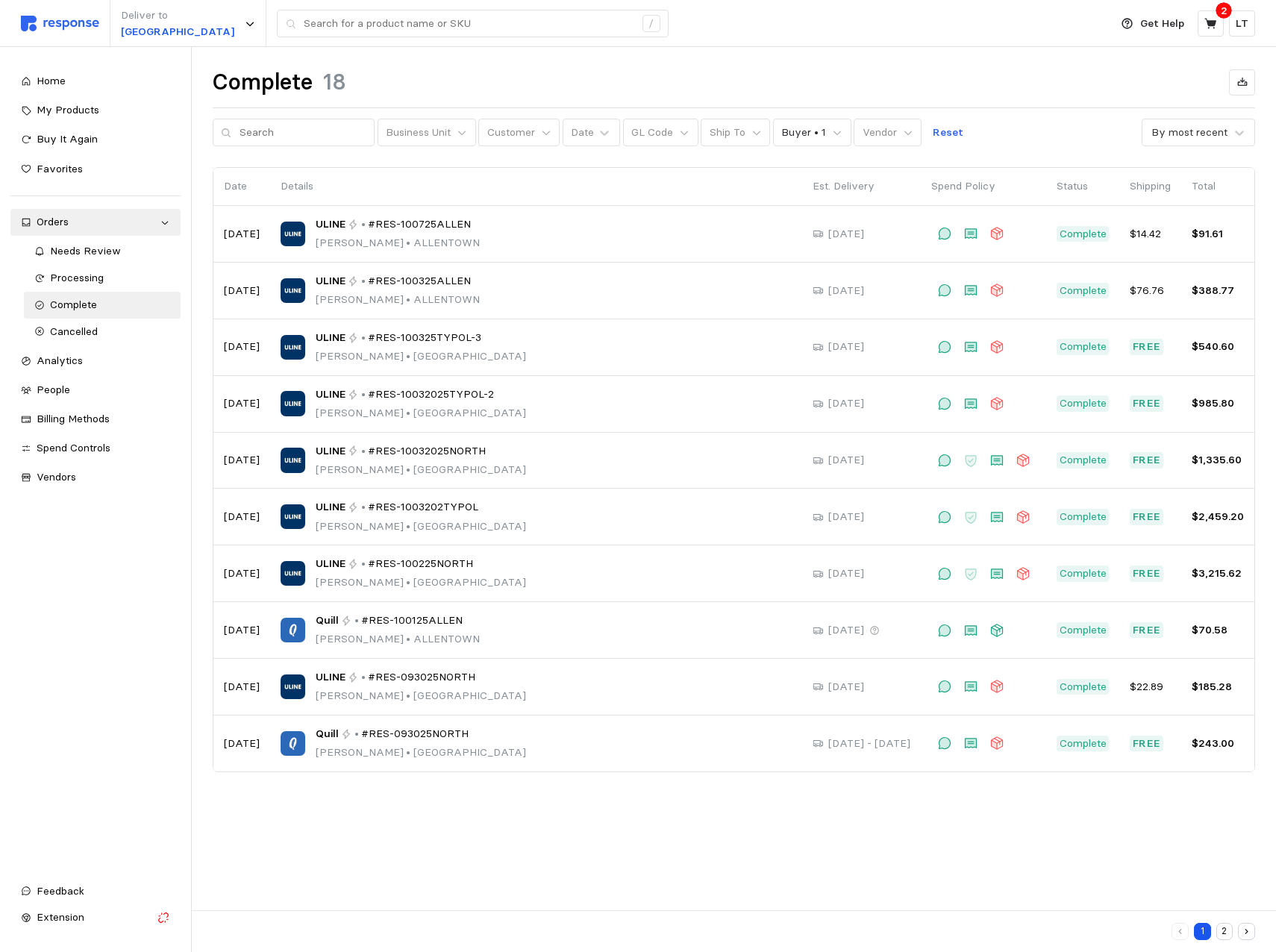
click at [1224, 928] on button "2" at bounding box center [1224, 931] width 17 height 17
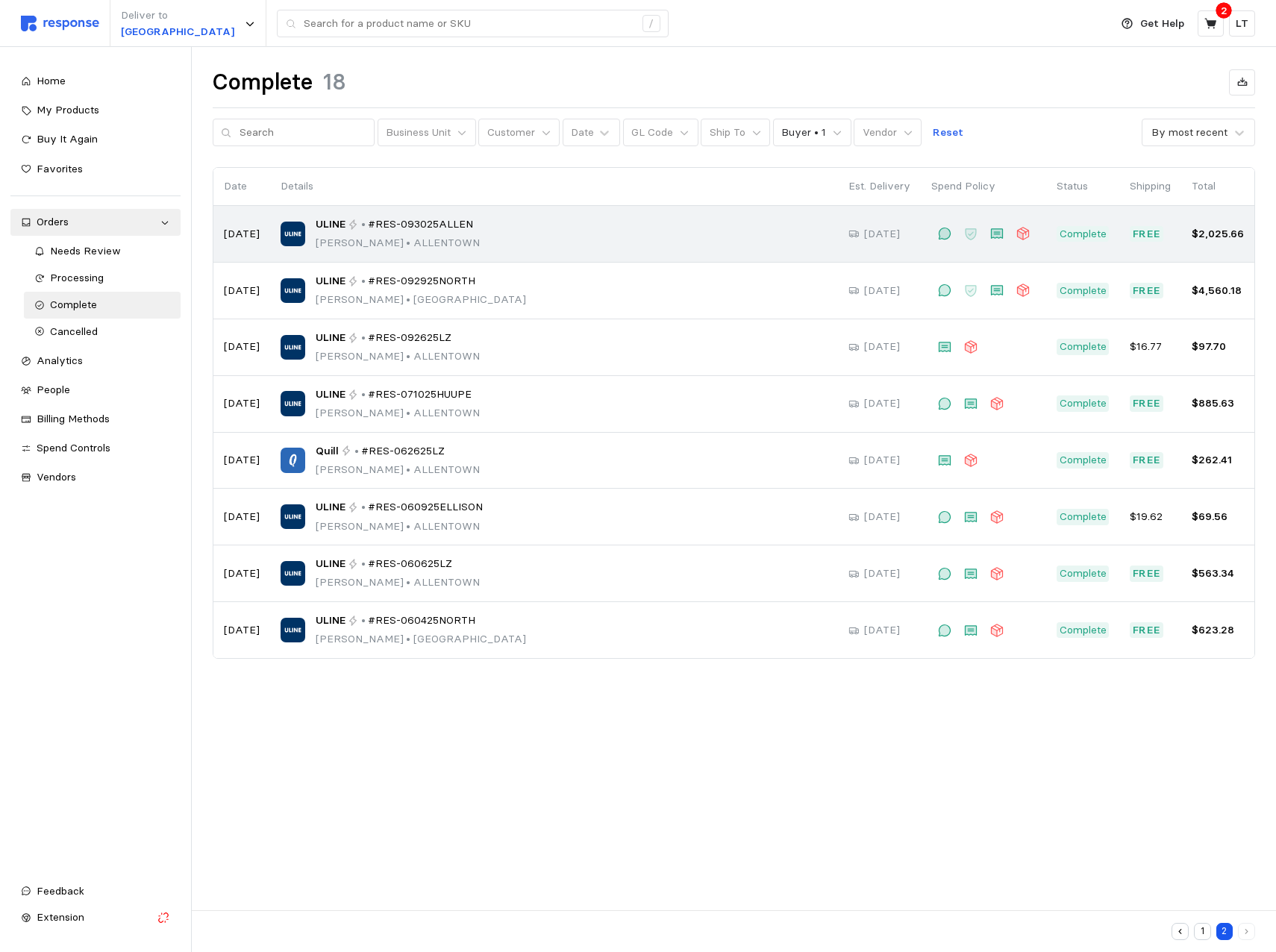
click at [324, 223] on span "ULINE" at bounding box center [330, 224] width 30 height 16
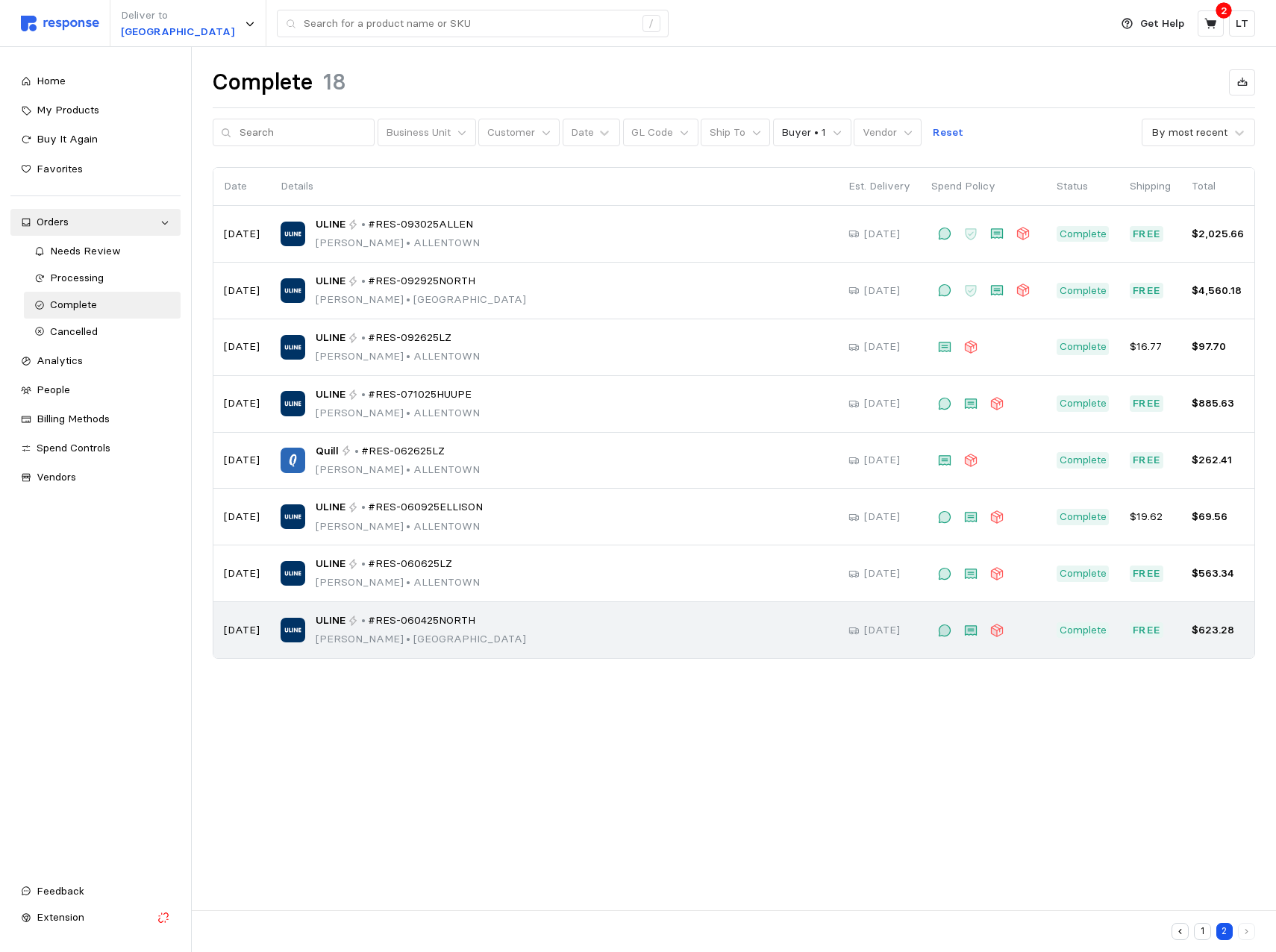
click at [431, 622] on span "#RES-060425NORTH" at bounding box center [421, 620] width 107 height 16
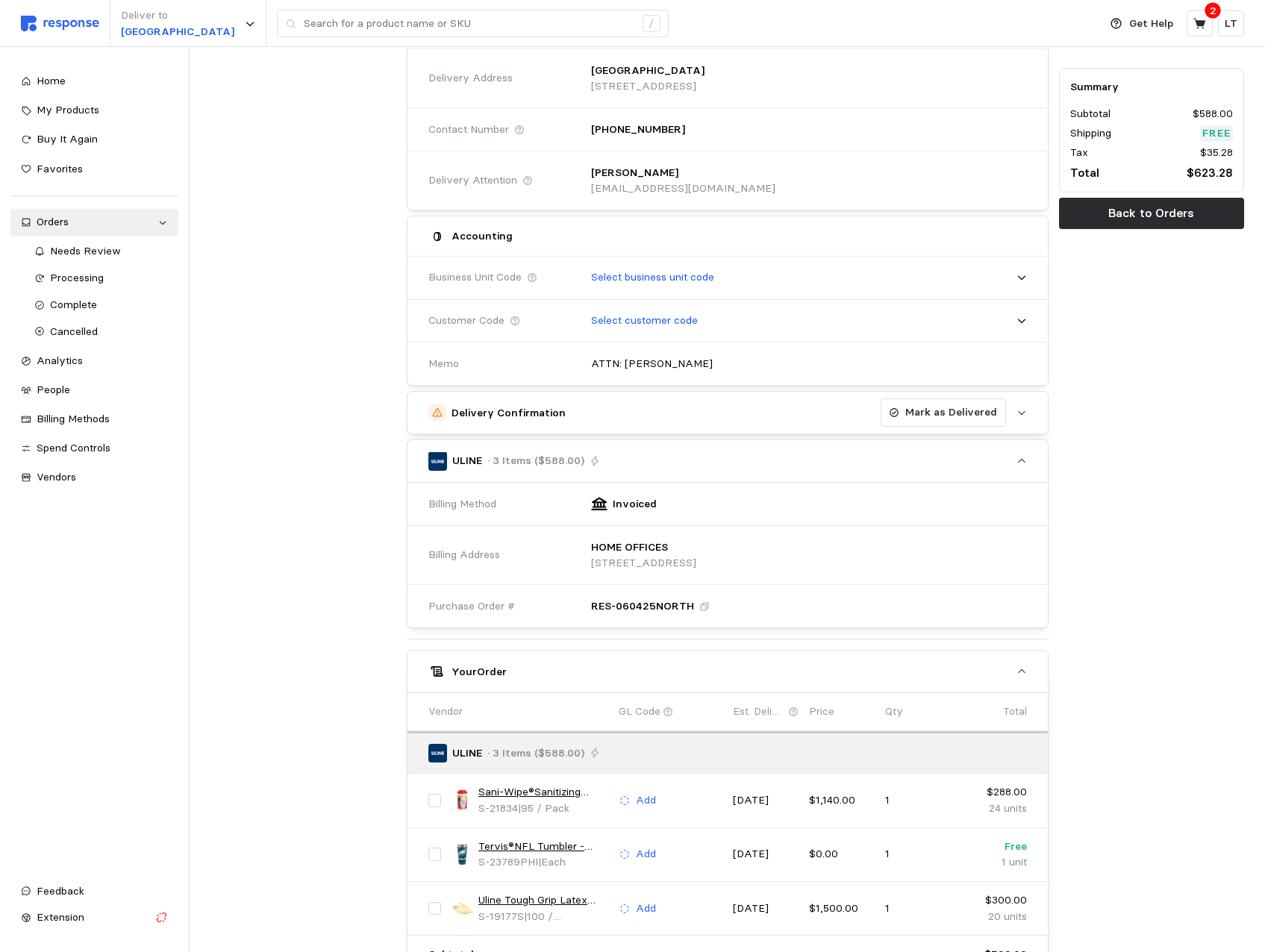
scroll to position [373, 0]
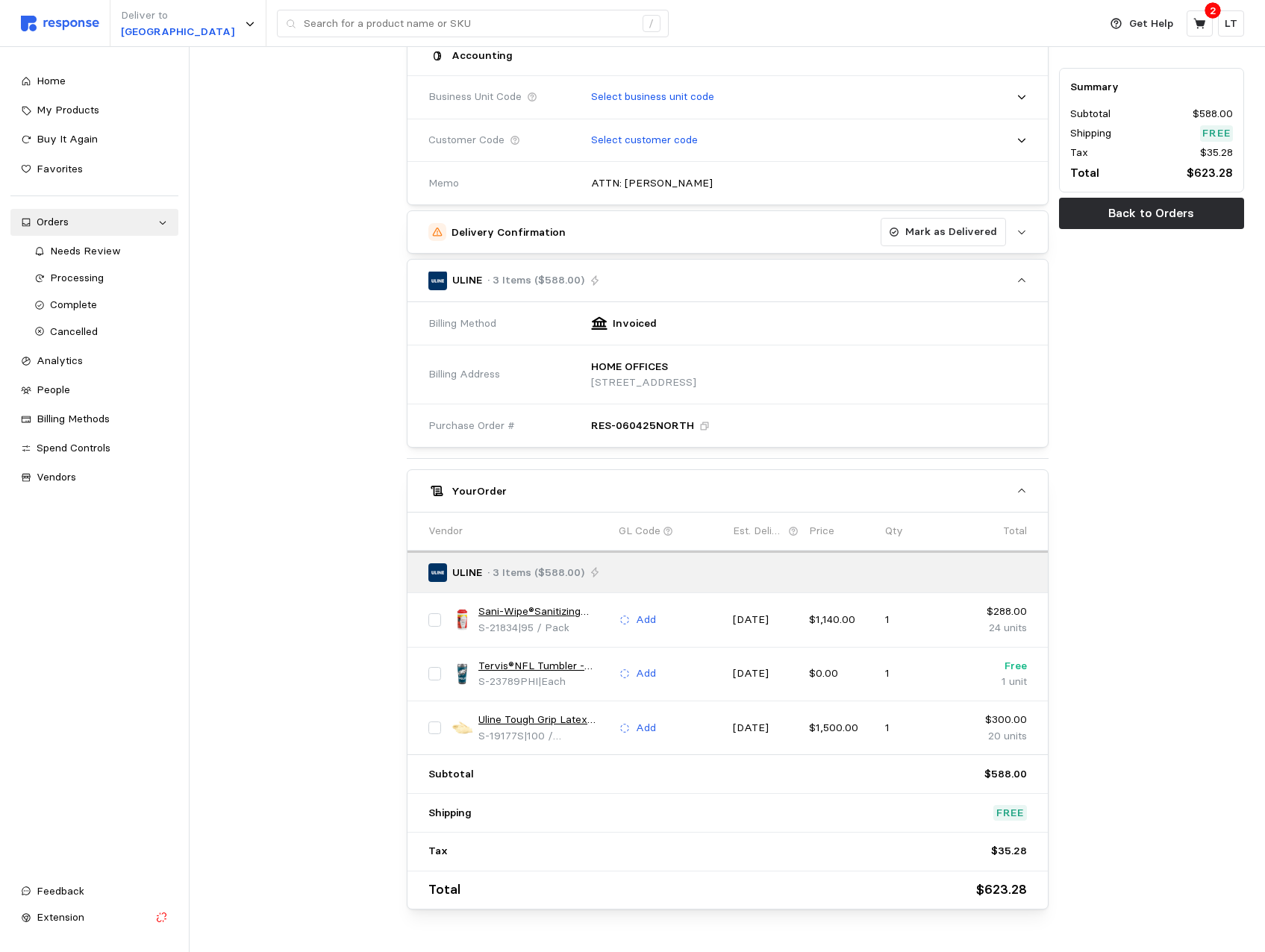
click at [551, 716] on link "Uline Tough Grip Latex Gloves - Powder-Free, Small" at bounding box center [543, 720] width 130 height 16
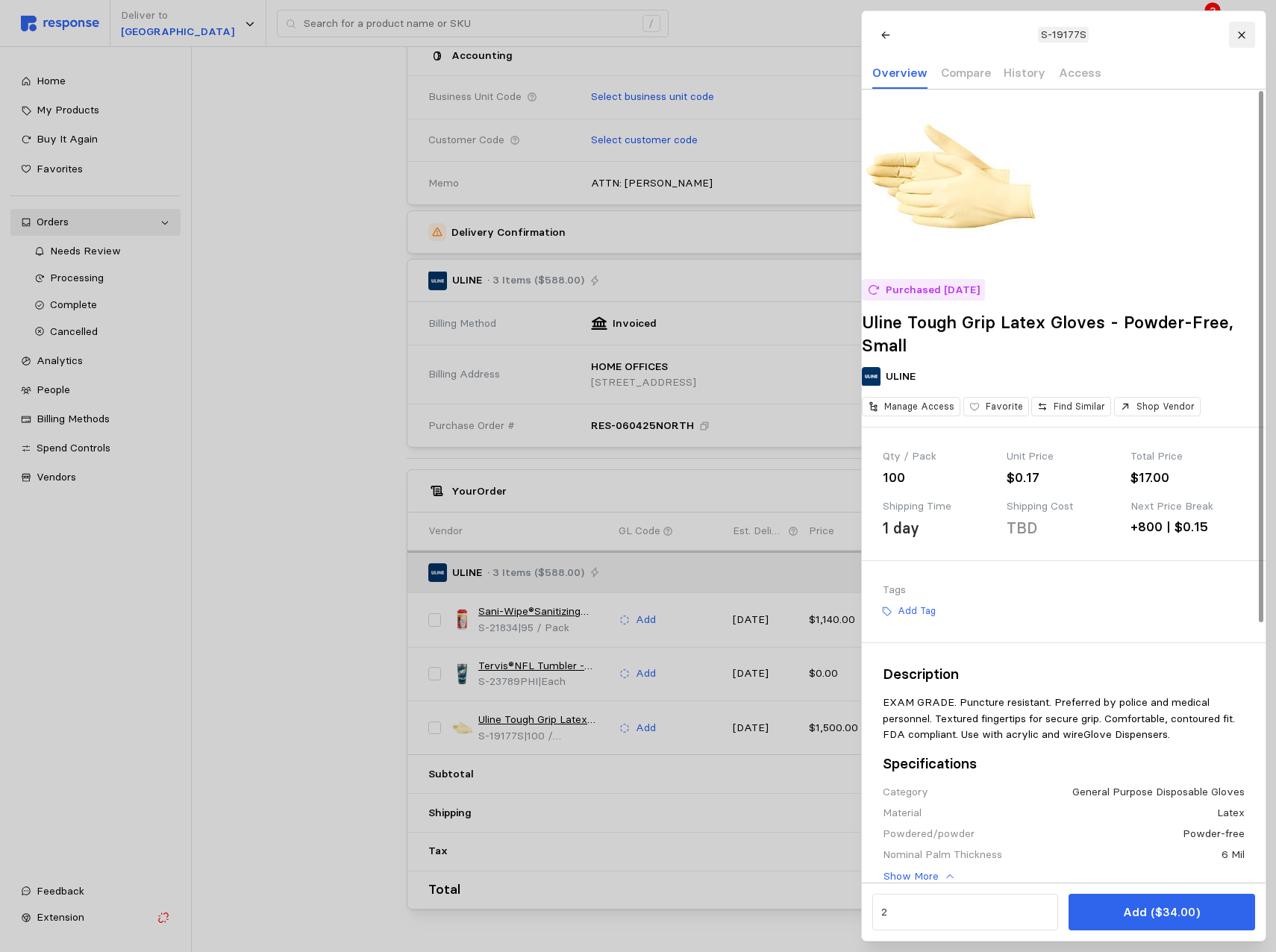
click at [1247, 36] on button at bounding box center [1241, 35] width 26 height 26
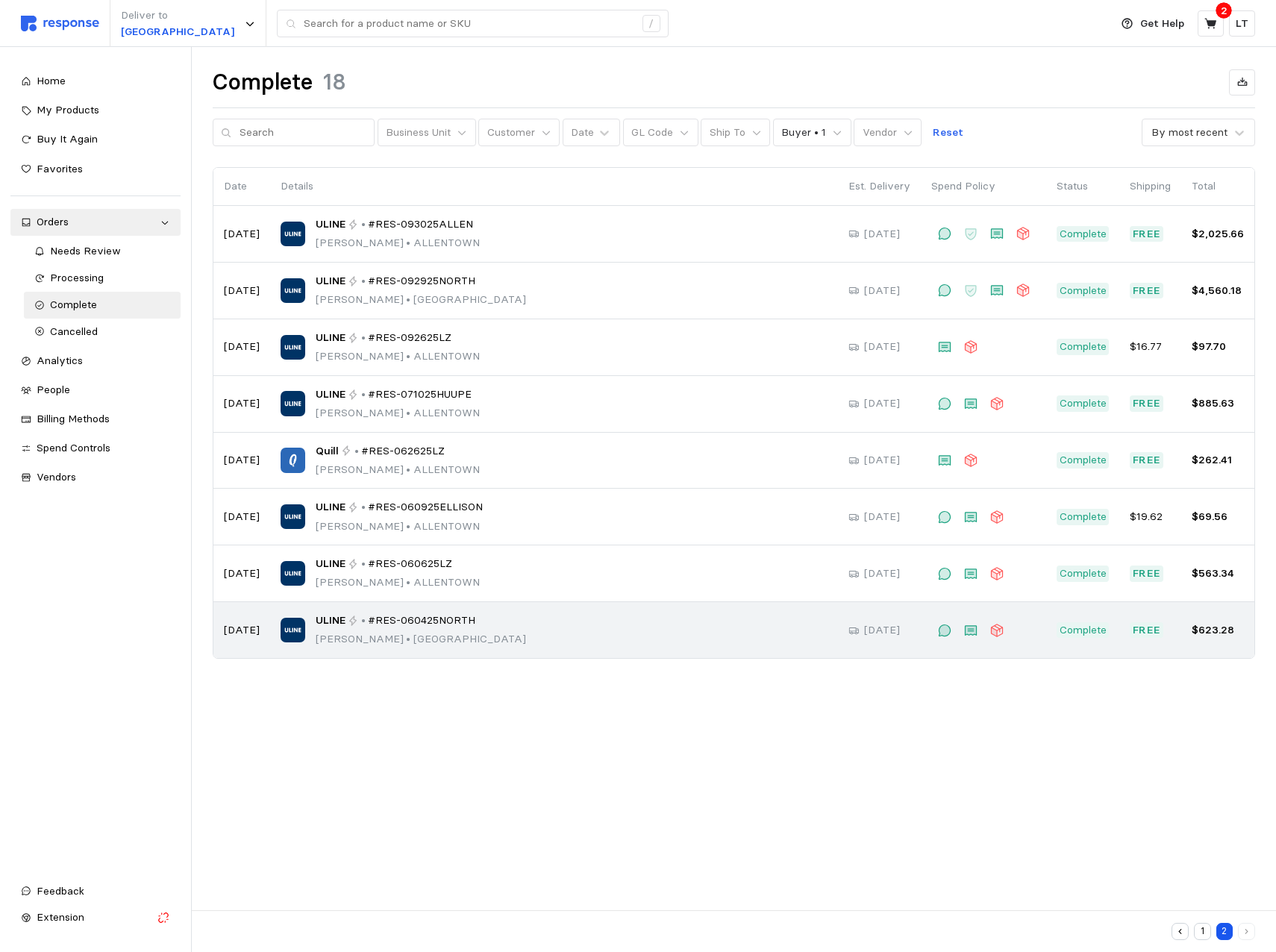
click at [413, 620] on span "#RES-060425NORTH" at bounding box center [421, 620] width 107 height 16
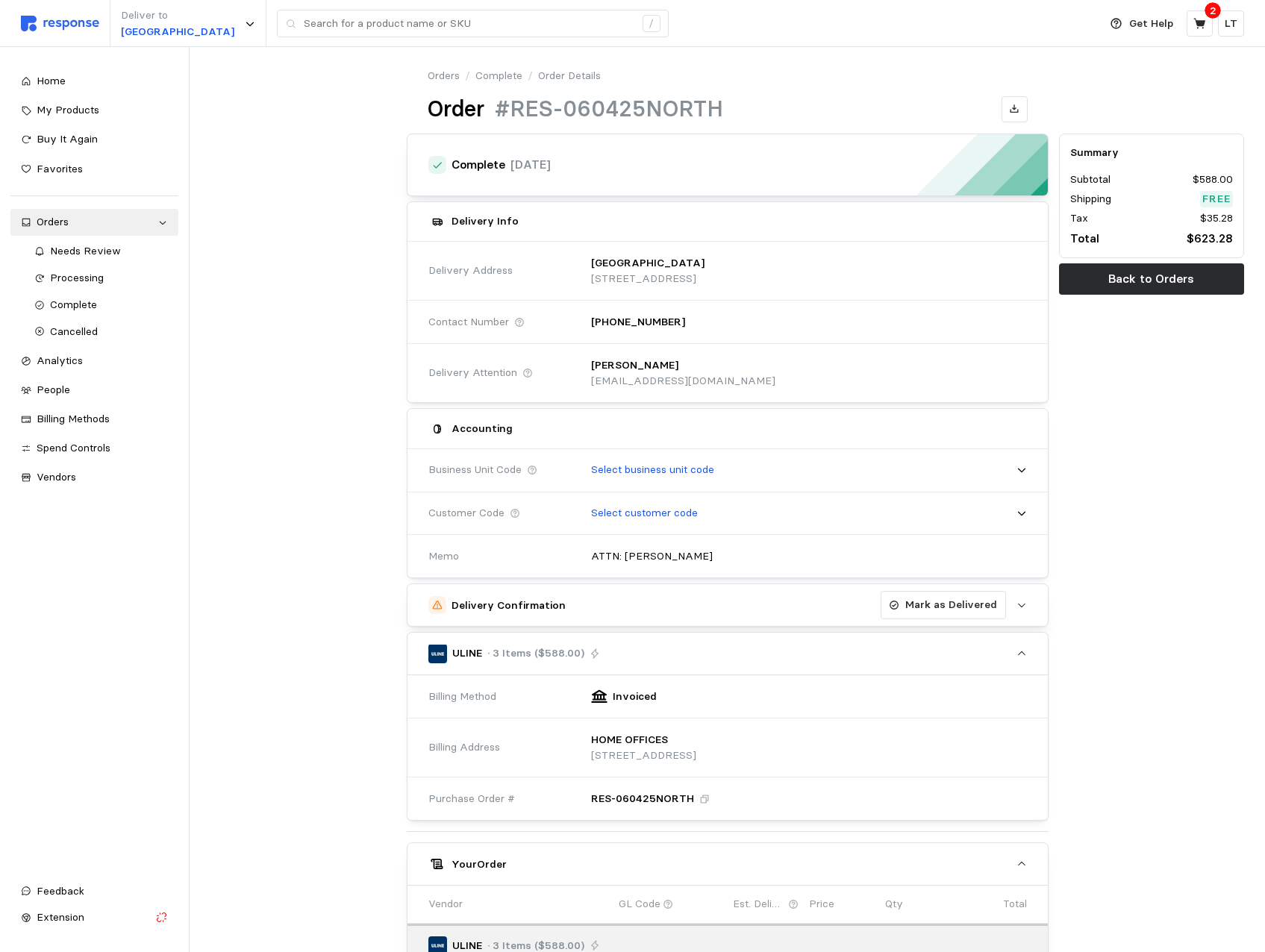
scroll to position [373, 0]
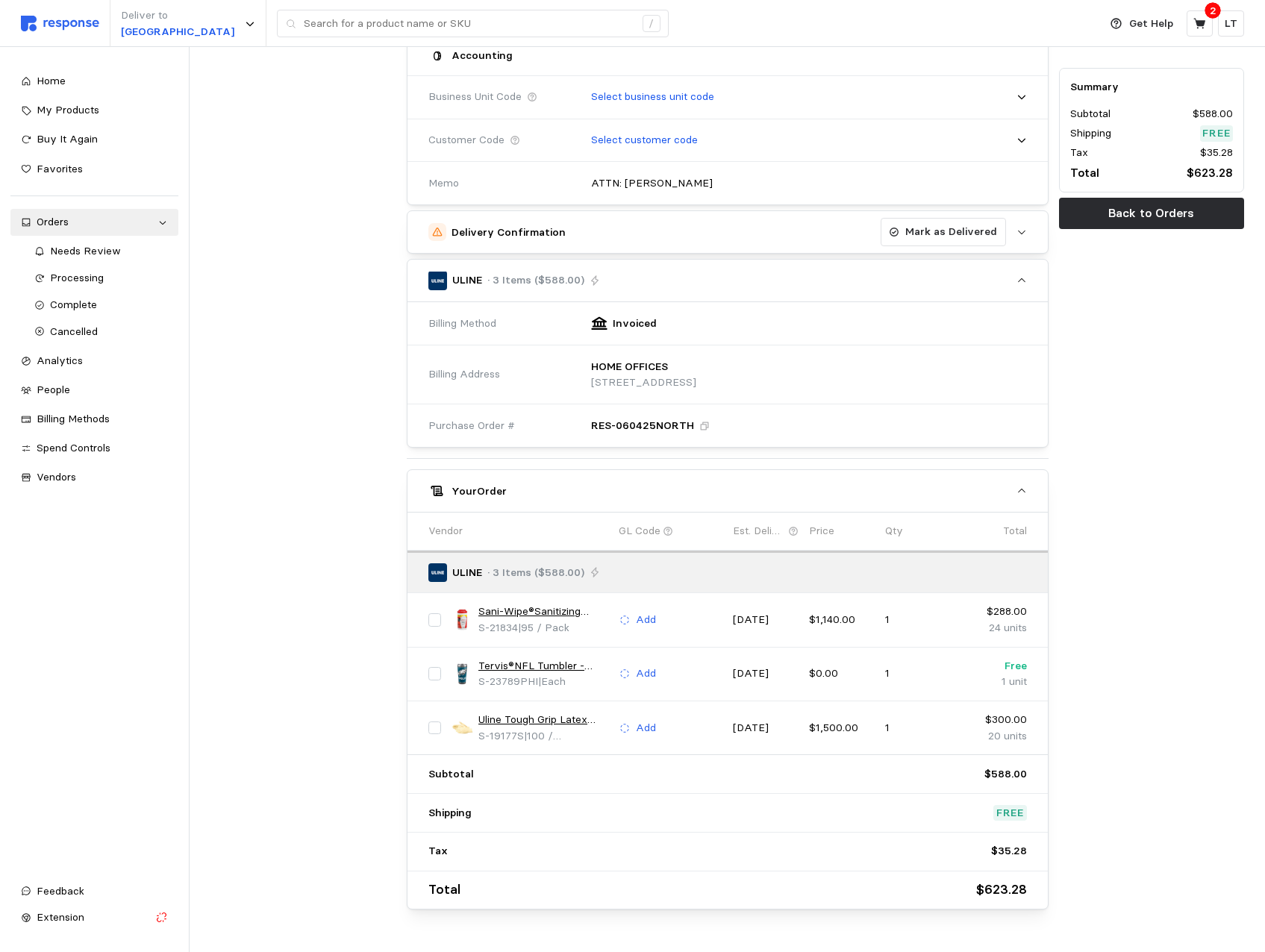
click at [536, 609] on link "Sani-Wipe®Sanitizing Wipes - 95 ct" at bounding box center [543, 612] width 130 height 16
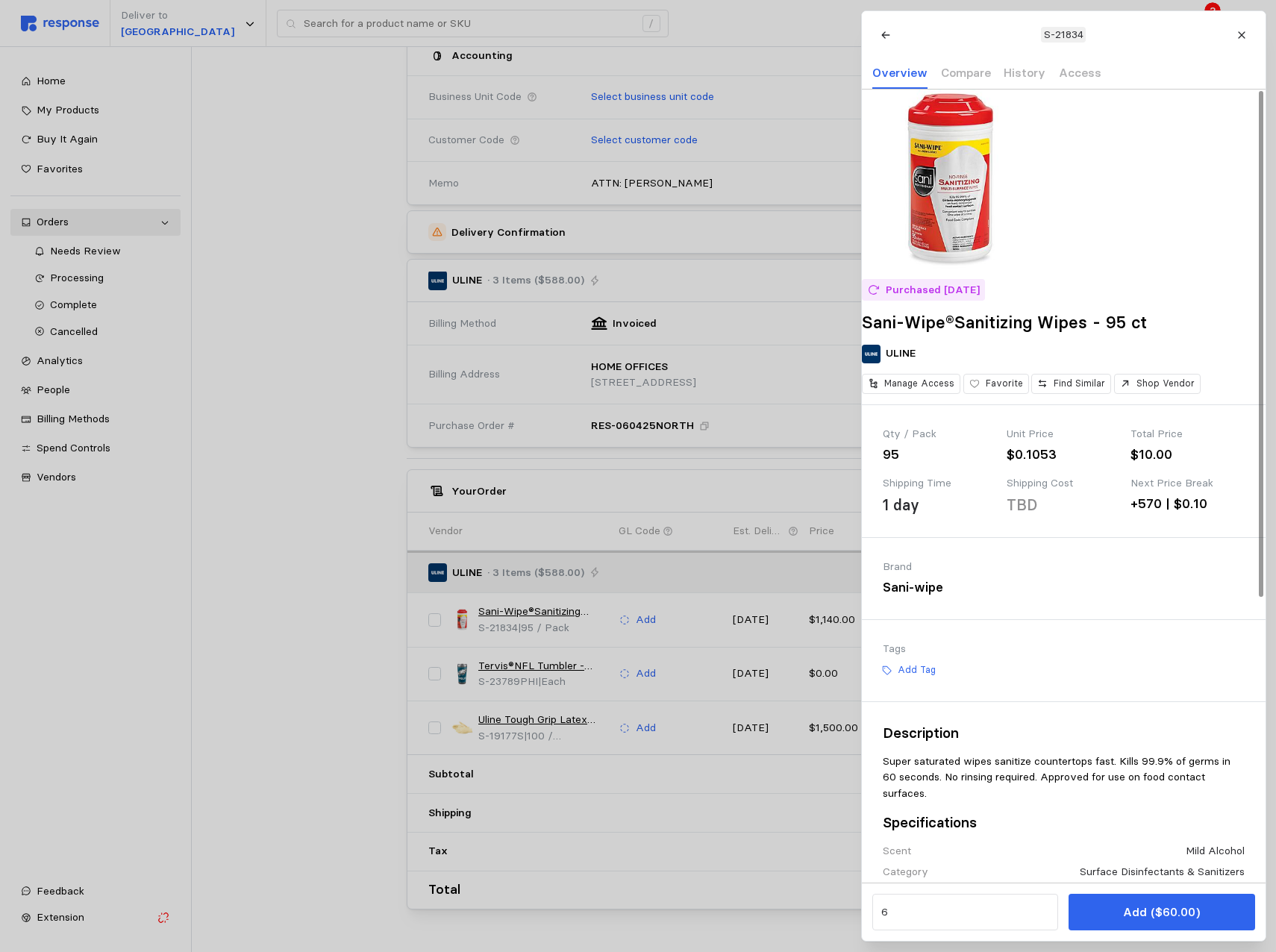
click at [350, 562] on div at bounding box center [638, 476] width 1276 height 952
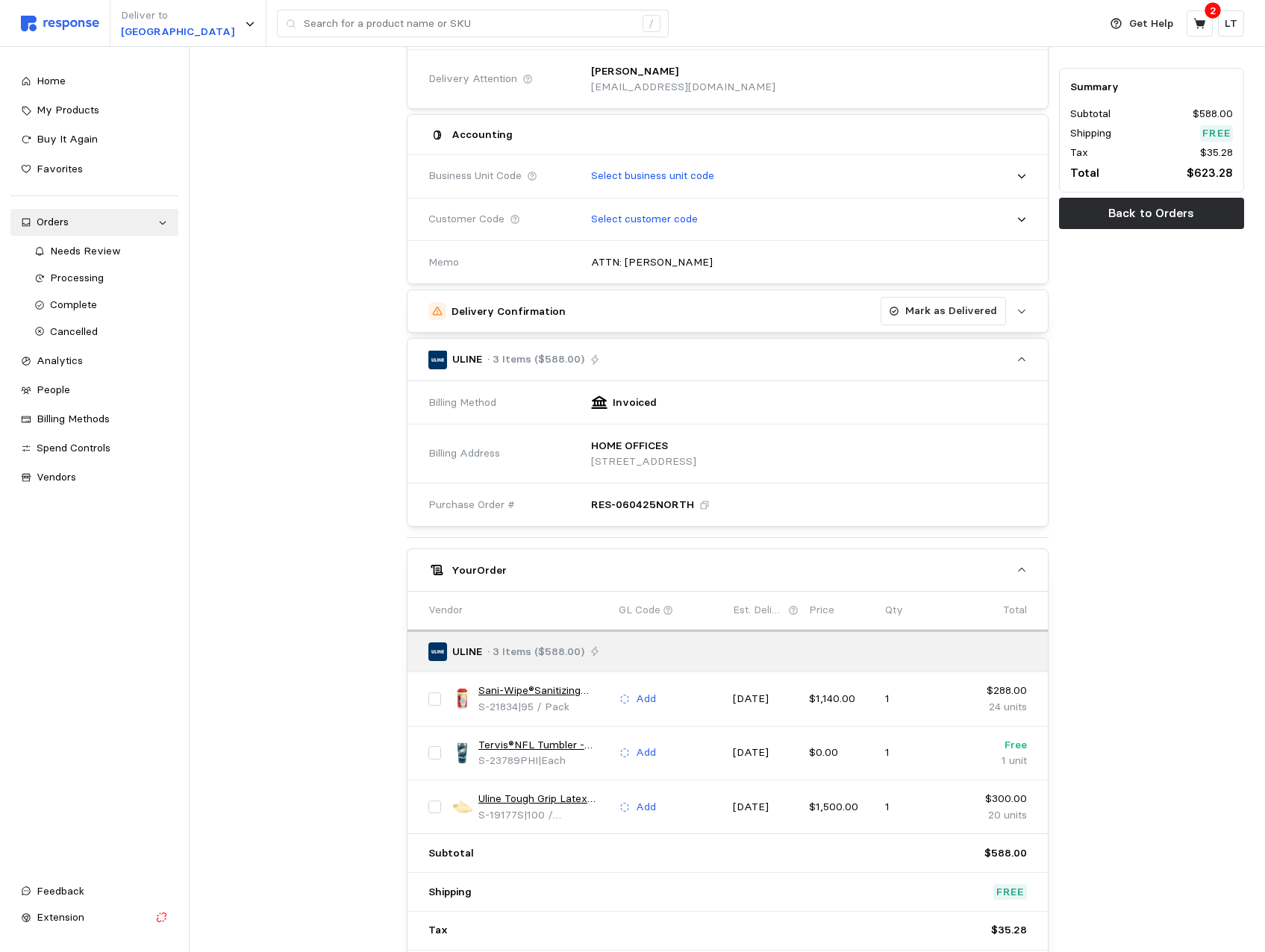
scroll to position [74, 0]
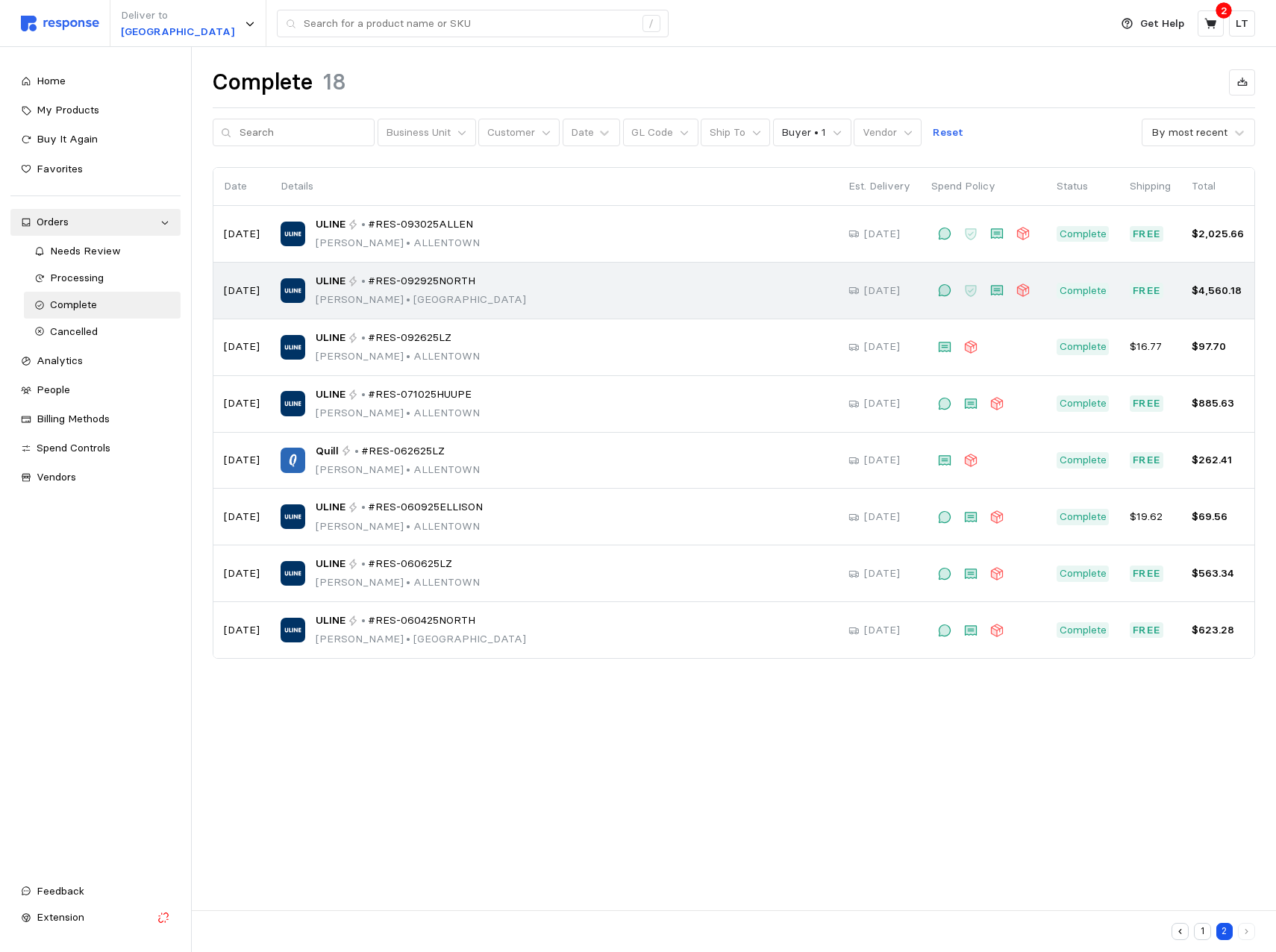
click at [457, 286] on span "#RES-092925NORTH" at bounding box center [421, 281] width 107 height 16
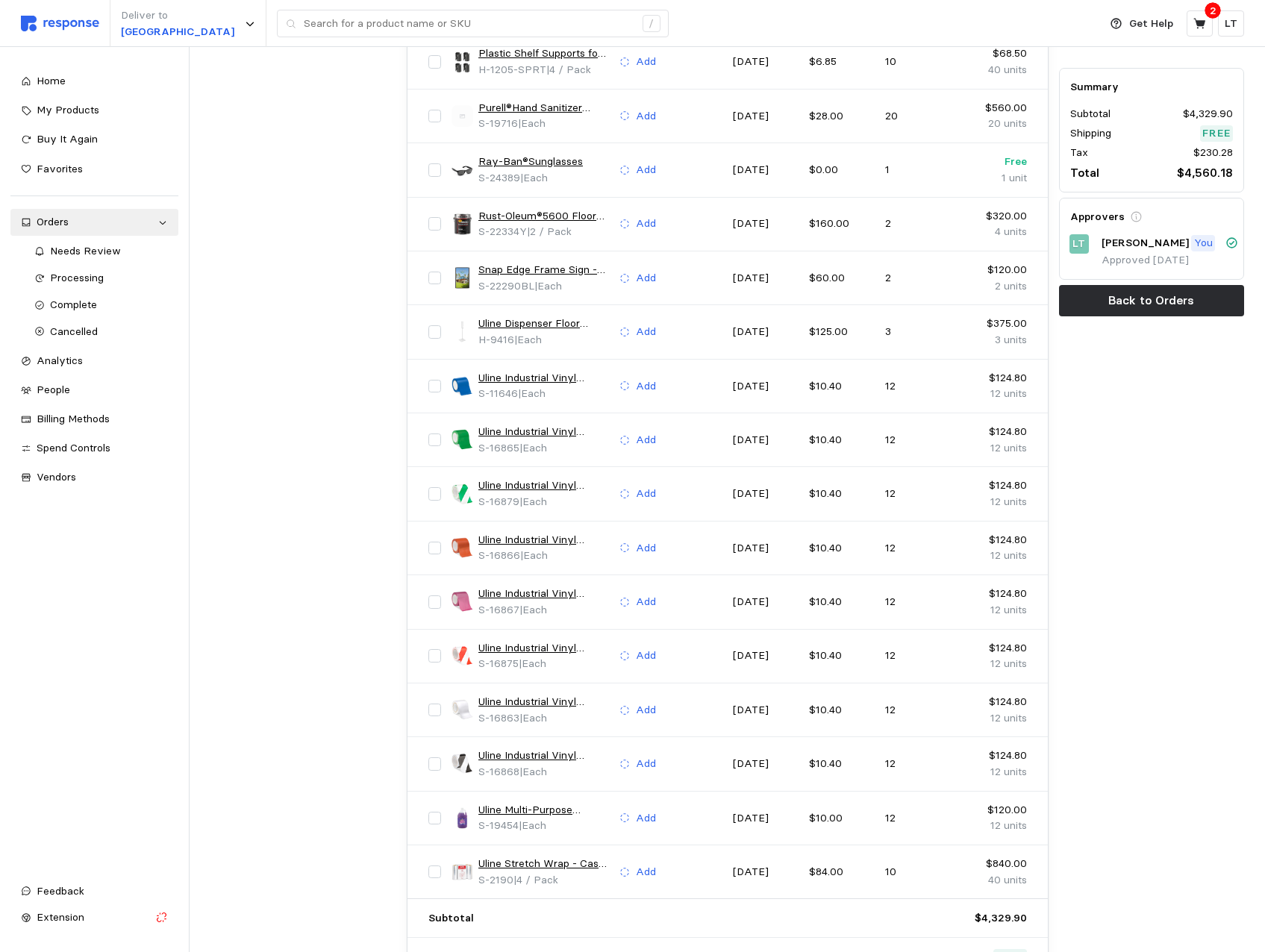
scroll to position [1268, 0]
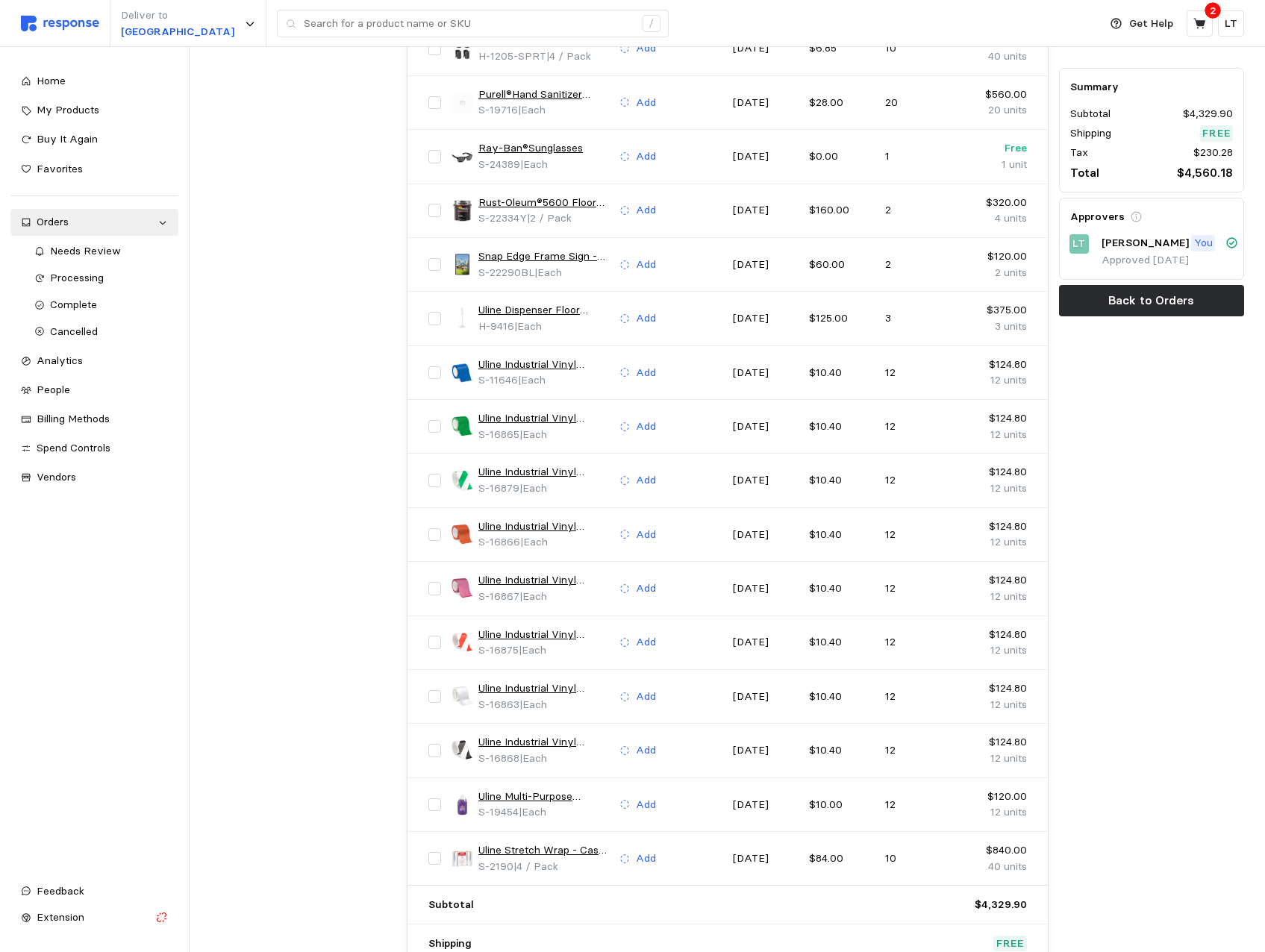
drag, startPoint x: 1142, startPoint y: 768, endPoint x: 1146, endPoint y: 761, distance: 8.1
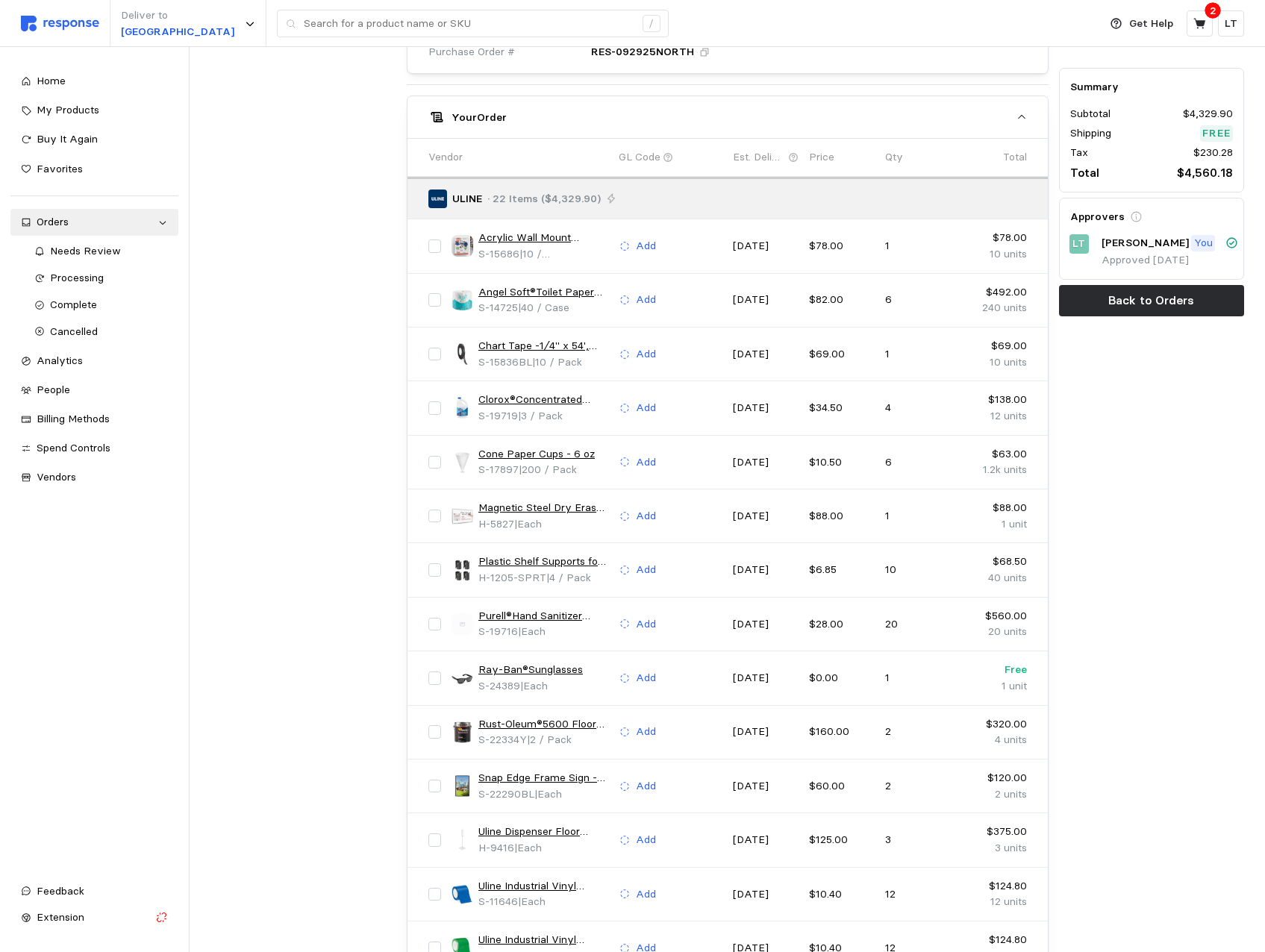
scroll to position [746, 0]
